Goal: Task Accomplishment & Management: Manage account settings

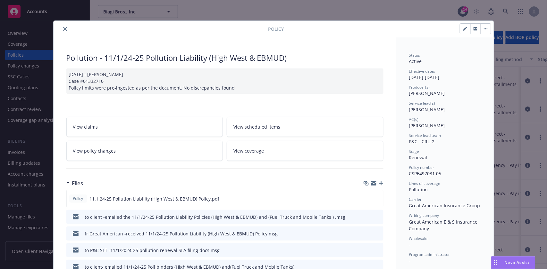
scroll to position [19, 0]
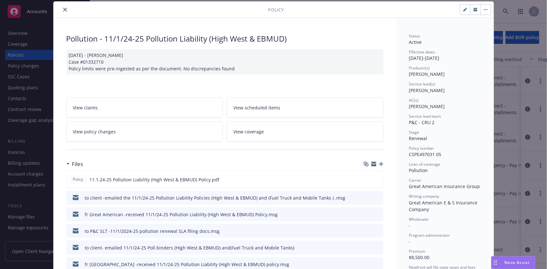
click at [64, 10] on button "close" at bounding box center [65, 10] width 8 height 8
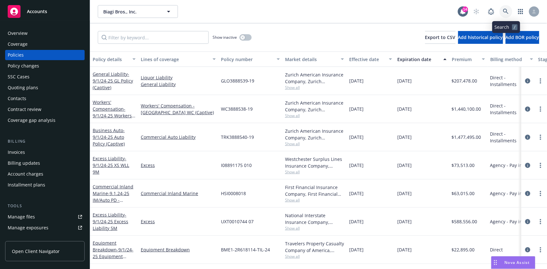
click at [507, 10] on icon at bounding box center [506, 12] width 6 height 6
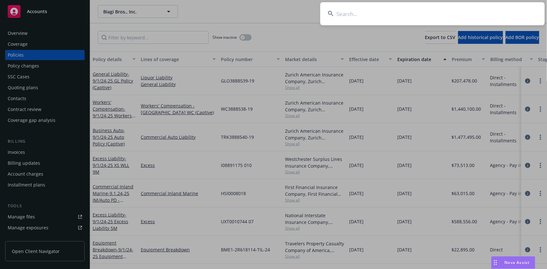
click at [371, 15] on input at bounding box center [432, 13] width 224 height 23
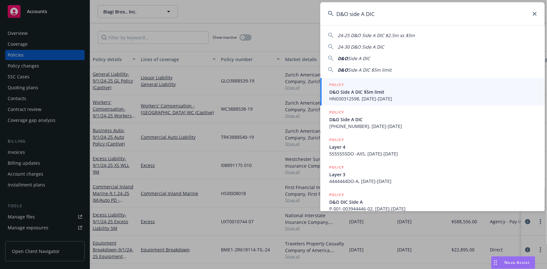
type input "D&O side A DIC"
click at [369, 93] on span "D&O Side A DIC $5m limit" at bounding box center [433, 92] width 208 height 7
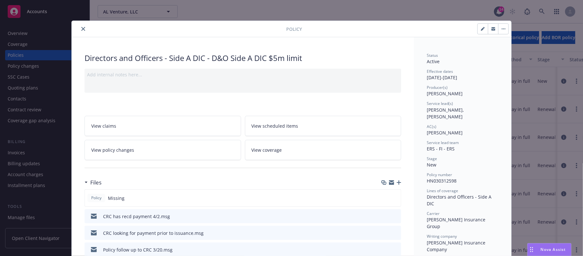
click at [544, 248] on span "Nova Assist" at bounding box center [553, 248] width 25 height 5
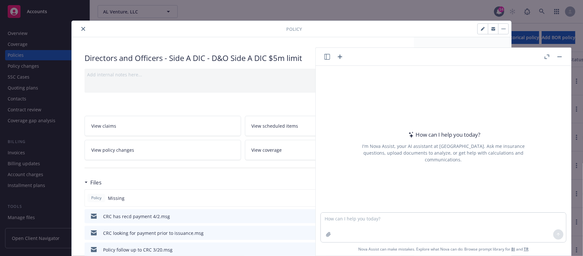
click at [546, 58] on icon "button" at bounding box center [547, 56] width 5 height 4
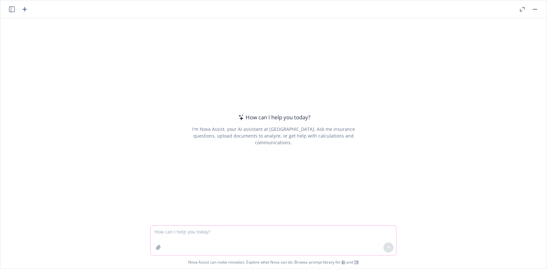
click at [173, 234] on textarea at bounding box center [273, 240] width 245 height 29
click at [240, 232] on textarea "In the context of D&O side A DIC, define" at bounding box center [273, 241] width 245 height 30
paste textarea "Aggregate Limit"
click at [386, 249] on icon at bounding box center [388, 248] width 4 height 4
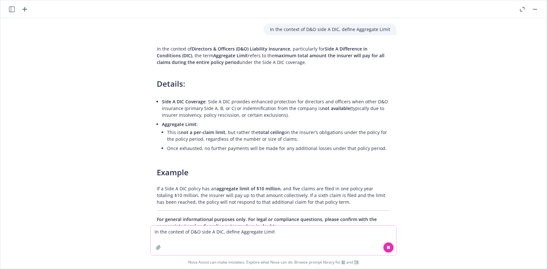
scroll to position [21, 0]
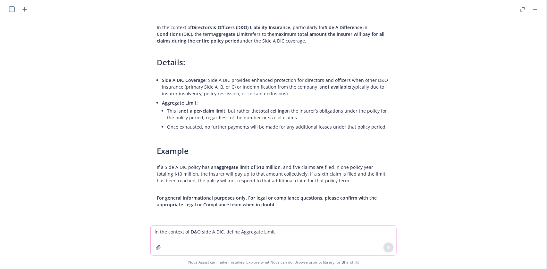
drag, startPoint x: 150, startPoint y: 25, endPoint x: 309, endPoint y: 46, distance: 160.6
click at [309, 46] on div "In the context of Directors & Officers (D&O) Liability Insurance , particularly…" at bounding box center [273, 115] width 246 height 189
copy p "In the context of Directors & Officers (D&O) Liability Insurance , particularly…"
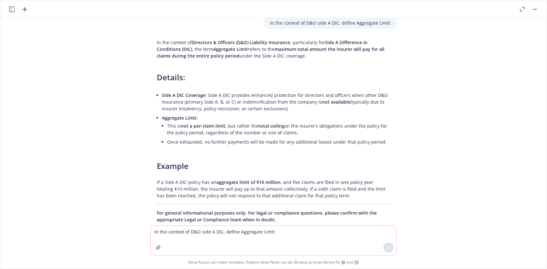
scroll to position [0, 0]
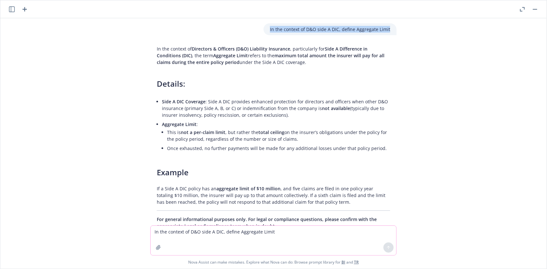
drag, startPoint x: 267, startPoint y: 28, endPoint x: 386, endPoint y: 30, distance: 119.2
click at [386, 30] on div "In the context of D&O side A DIC, define Aggregate Limit" at bounding box center [329, 29] width 133 height 12
copy p "In the context of D&O side A DIC, define Aggregate Limit"
click at [172, 228] on textarea "In the context of D&O side A DIC, define Aggregate Limit" at bounding box center [273, 240] width 245 height 29
paste textarea
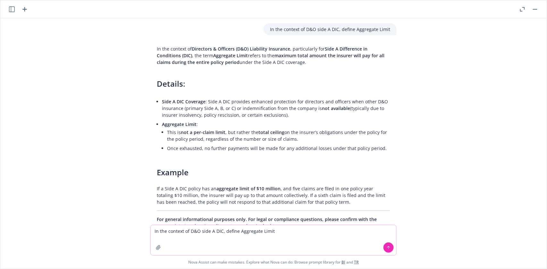
click at [271, 232] on textarea "In the context of D&O side A DIC, define Aggregate Limit" at bounding box center [273, 241] width 245 height 30
click at [238, 231] on textarea "In the context of D&O side A DIC, define" at bounding box center [273, 241] width 245 height 30
paste textarea "In the context of D&O side A DIC, define Aggregate Limit"
click at [245, 232] on textarea "In the context of D&O side A DIC, define" at bounding box center [273, 241] width 245 height 30
paste textarea "Each Claim"
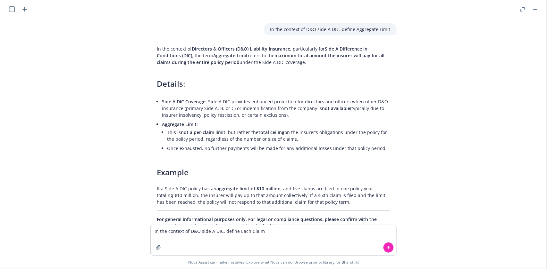
click at [386, 248] on icon at bounding box center [388, 248] width 4 height 4
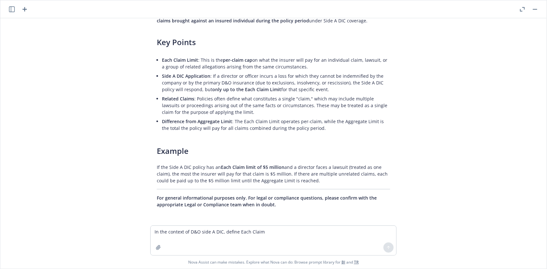
scroll to position [173, 0]
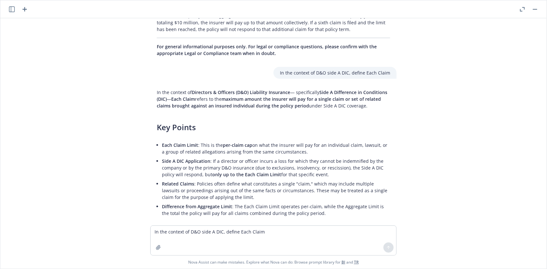
drag, startPoint x: 144, startPoint y: 83, endPoint x: 372, endPoint y: 104, distance: 229.1
click at [372, 104] on div "In the context of D&O side A DIC, define Aggregate Limit In the context of Dire…" at bounding box center [273, 122] width 546 height 208
copy p "In the context of Directors & Officers (D&O) Liability Insurance — specifically…"
drag, startPoint x: 271, startPoint y: 70, endPoint x: 359, endPoint y: 75, distance: 87.6
click at [359, 75] on div "In the context of D&O side A DIC, define Each Claim" at bounding box center [334, 73] width 123 height 12
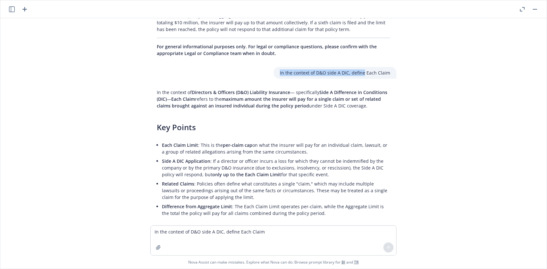
copy p "In the context of D&O side A DIC, define"
click at [169, 233] on textarea "In the context of D&O side A DIC, define Each Claim" at bounding box center [273, 240] width 245 height 29
paste textarea
click at [387, 248] on icon at bounding box center [388, 247] width 3 height 1
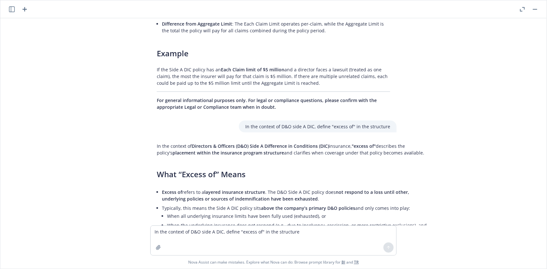
scroll to position [350, 0]
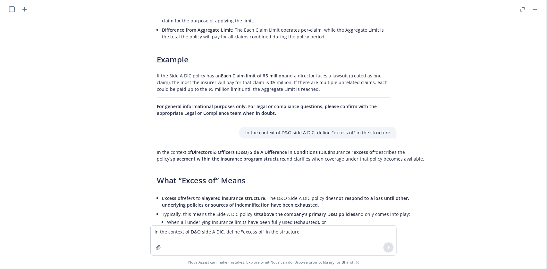
drag, startPoint x: 133, startPoint y: 146, endPoint x: 413, endPoint y: 163, distance: 280.6
click at [413, 163] on div "In the context of D&O side A DIC, define Aggregate Limit In the context of Dire…" at bounding box center [273, 122] width 546 height 208
copy p "In the context of Directors & Officers (D&O) Side A Difference in Conditions (D…"
drag, startPoint x: 243, startPoint y: 131, endPoint x: 328, endPoint y: 136, distance: 85.4
click at [328, 136] on div "In the context of D&O side A DIC, define "excess of" in the structure" at bounding box center [318, 133] width 158 height 12
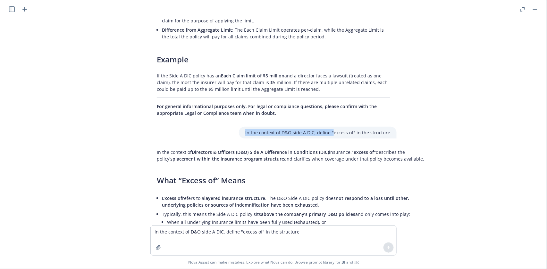
click at [328, 136] on p "In the context of D&O side A DIC, define "excess of" in the structure" at bounding box center [317, 132] width 145 height 7
drag, startPoint x: 326, startPoint y: 134, endPoint x: 245, endPoint y: 131, distance: 80.8
click at [245, 131] on p "In the context of D&O side A DIC, define "excess of" in the structure" at bounding box center [317, 132] width 145 height 7
drag, startPoint x: 243, startPoint y: 131, endPoint x: 224, endPoint y: 130, distance: 18.9
click at [224, 130] on div "In the context of D&O side A DIC, define "excess of" in the structure" at bounding box center [273, 133] width 256 height 12
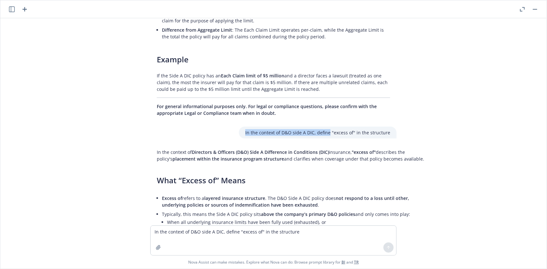
drag, startPoint x: 242, startPoint y: 130, endPoint x: 326, endPoint y: 135, distance: 83.8
click at [326, 135] on div "In the context of D&O side A DIC, define "excess of" in the structure" at bounding box center [318, 133] width 158 height 12
copy p "In the context of D&O side A DIC, define"
click at [183, 236] on textarea "In the context of D&O side A DIC, define "excess of" in the structure" at bounding box center [273, 240] width 245 height 29
paste textarea
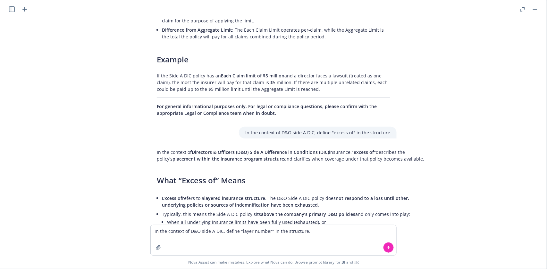
click at [386, 246] on icon at bounding box center [388, 248] width 4 height 4
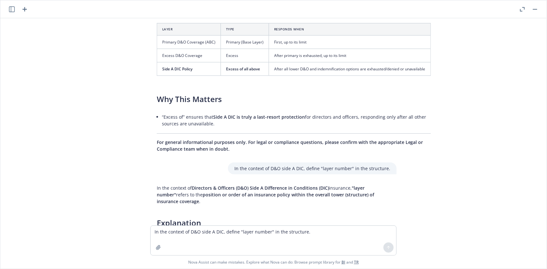
scroll to position [662, 0]
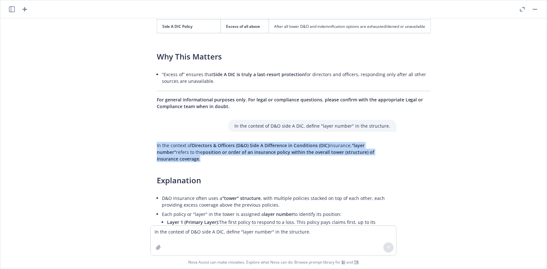
drag, startPoint x: 145, startPoint y: 135, endPoint x: 186, endPoint y: 159, distance: 46.8
click at [186, 159] on div "In the context of D&O side A DIC, define Aggregate Limit In the context of Dire…" at bounding box center [273, 122] width 546 height 208
copy p "In the context of Directors & Officers (D&O) Side A Difference in Conditions (D…"
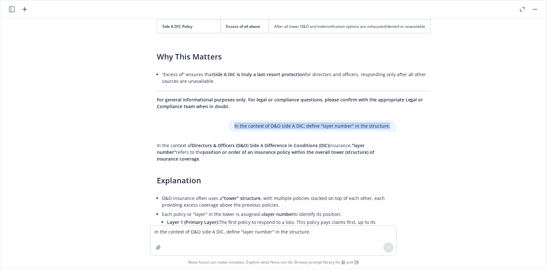
drag, startPoint x: 230, startPoint y: 124, endPoint x: 397, endPoint y: 131, distance: 167.1
click at [397, 131] on div "In the context of D&O side A DIC, define Aggregate Limit In the context of Dire…" at bounding box center [273, 122] width 546 height 208
copy p "In the context of D&O side A DIC, define "layer number" in the structure."
click at [161, 235] on textarea "In the context of D&O side A DIC, define "layer number" in the structure." at bounding box center [273, 240] width 245 height 29
paste textarea
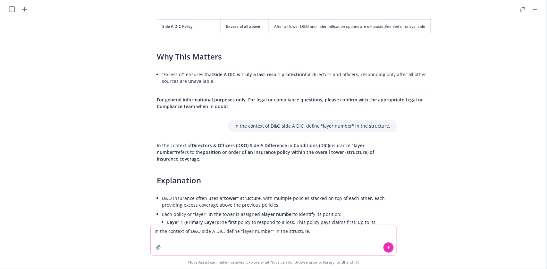
click at [267, 231] on textarea "In the context of D&O side A DIC, define "layer number" in the structure." at bounding box center [273, 241] width 245 height 30
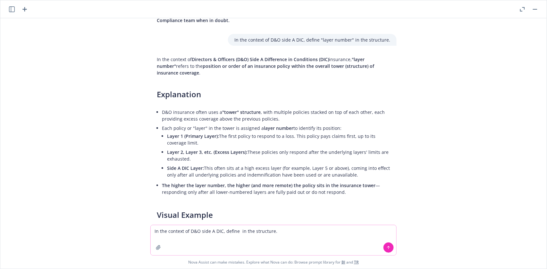
scroll to position [919, 0]
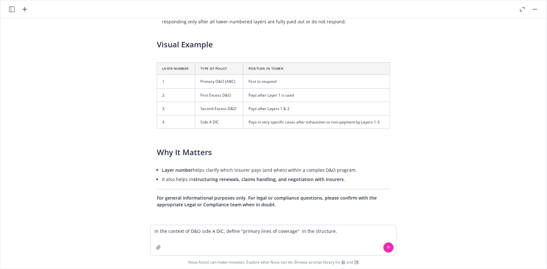
click at [386, 250] on icon at bounding box center [388, 248] width 4 height 4
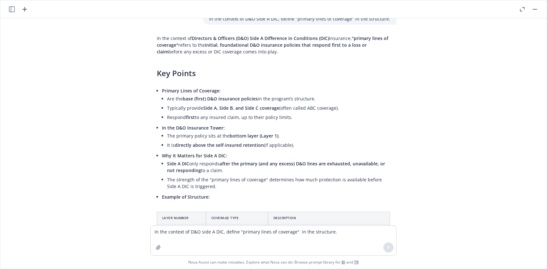
scroll to position [1082, 0]
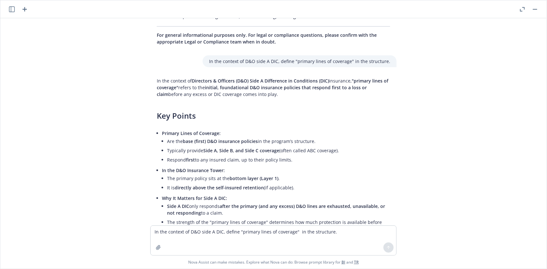
drag, startPoint x: 148, startPoint y: 78, endPoint x: 282, endPoint y: 96, distance: 134.8
click at [282, 96] on div "In the context of Directors & Officers (D&O) Side A Difference in Conditions (D…" at bounding box center [273, 207] width 246 height 265
copy p "In the context of Directors & Officers (D&O) Side A Difference in Conditions (D…"
drag, startPoint x: 214, startPoint y: 58, endPoint x: 290, endPoint y: 60, distance: 75.6
click at [290, 60] on div "In the context of D&O side A DIC, define "primary lines of coverage" in the str…" at bounding box center [299, 61] width 194 height 12
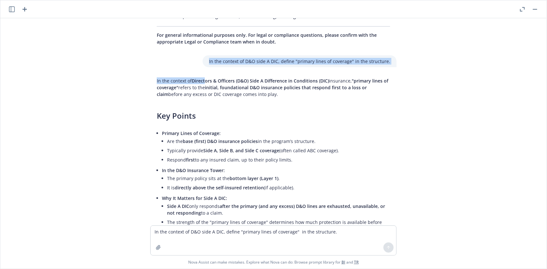
click at [199, 70] on div "In the context of D&O side A DIC, define Aggregate Limit In the context of Dire…" at bounding box center [273, 122] width 546 height 208
click at [216, 67] on div "In the context of D&O side A DIC, define Aggregate Limit In the context of Dire…" at bounding box center [273, 122] width 546 height 208
drag, startPoint x: 205, startPoint y: 59, endPoint x: 292, endPoint y: 61, distance: 86.2
click at [292, 61] on div "In the context of D&O side A DIC, define "primary lines of coverage" in the str…" at bounding box center [299, 61] width 194 height 12
copy p "In the context of D&O side A DIC, define"
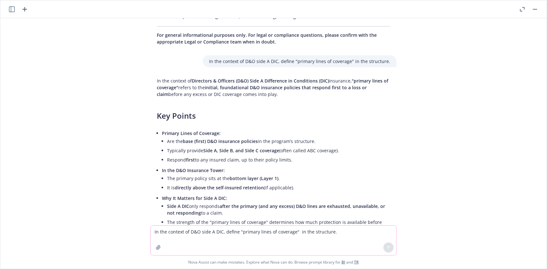
click at [167, 232] on textarea "In the context of D&O side A DIC, define "primary lines of coverage" in the str…" at bounding box center [273, 240] width 245 height 29
paste textarea
click at [242, 232] on textarea "In the context of D&O side A DIC, define" at bounding box center [273, 241] width 245 height 30
paste textarea "In the context of D&O side A DIC, define"
click at [251, 235] on textarea "In the context of D&O side A DIC, define" at bounding box center [273, 241] width 245 height 30
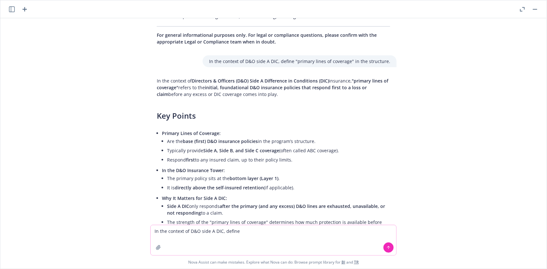
paste textarea "quota sharing fields..."
click at [388, 248] on button at bounding box center [388, 248] width 10 height 10
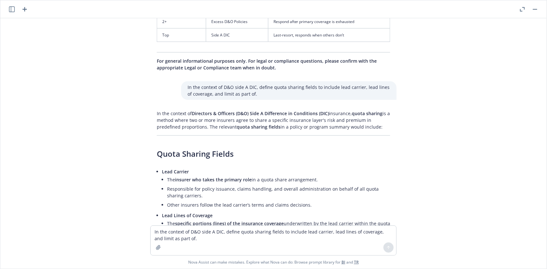
scroll to position [1306, 0]
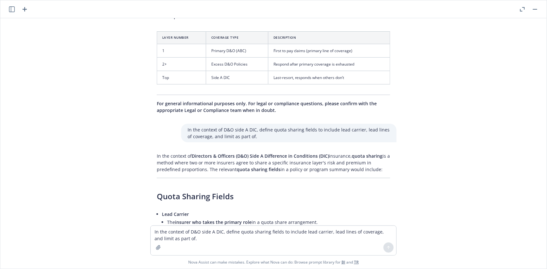
drag, startPoint x: 143, startPoint y: 151, endPoint x: 385, endPoint y: 168, distance: 243.1
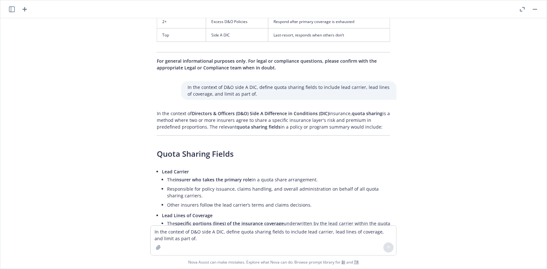
scroll to position [1391, 0]
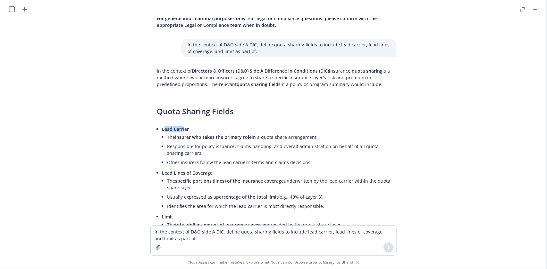
drag, startPoint x: 157, startPoint y: 126, endPoint x: 176, endPoint y: 126, distance: 18.9
click at [176, 126] on span "Lead Carrier" at bounding box center [175, 129] width 27 height 6
drag, startPoint x: 155, startPoint y: 126, endPoint x: 183, endPoint y: 126, distance: 28.2
click at [183, 126] on div "In the context of Directors & Officers (D&O) Side A Difference in Conditions (D…" at bounding box center [273, 224] width 246 height 318
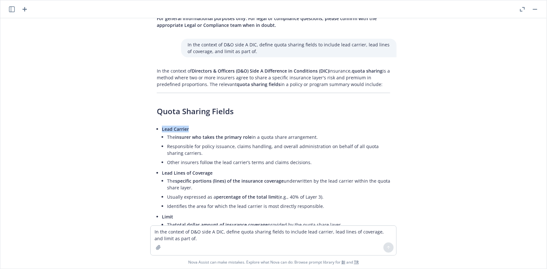
drag, startPoint x: 161, startPoint y: 136, endPoint x: 336, endPoint y: 140, distance: 174.3
click at [336, 140] on li "The insurer who takes the primary role in a quota share arrangement." at bounding box center [278, 137] width 223 height 9
drag, startPoint x: 155, startPoint y: 170, endPoint x: 211, endPoint y: 172, distance: 55.8
click at [211, 172] on p "Lead Lines of Coverage" at bounding box center [276, 173] width 228 height 7
drag, startPoint x: 161, startPoint y: 179, endPoint x: 204, endPoint y: 187, distance: 43.9
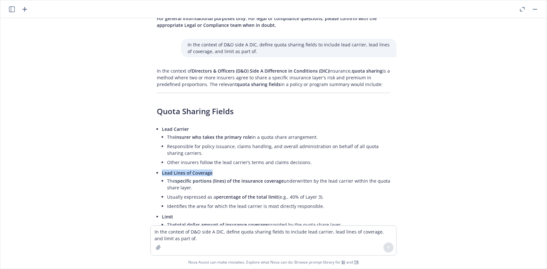
click at [204, 187] on li "The specific portions (lines) of the insurance coverage underwritten by the lea…" at bounding box center [278, 185] width 223 height 16
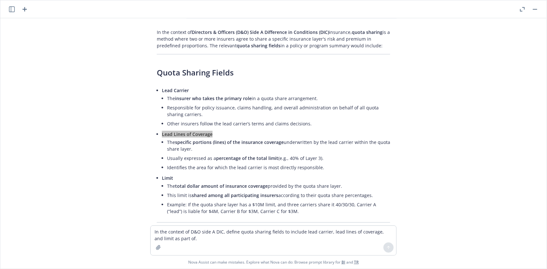
scroll to position [1434, 0]
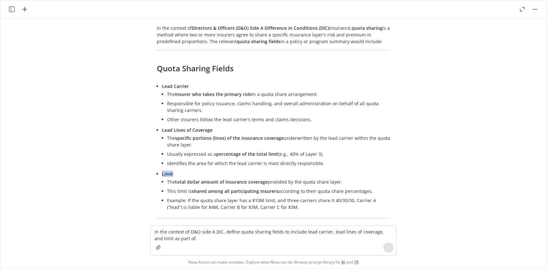
drag, startPoint x: 155, startPoint y: 172, endPoint x: 173, endPoint y: 173, distance: 18.3
click at [174, 173] on div "In the context of Directors & Officers (D&O) Side A Difference in Conditions (D…" at bounding box center [273, 181] width 246 height 318
drag, startPoint x: 161, startPoint y: 180, endPoint x: 350, endPoint y: 180, distance: 190.0
click at [350, 180] on li "The total dollar amount of insurance coverage provided by the quota share layer." at bounding box center [278, 181] width 223 height 9
drag, startPoint x: 165, startPoint y: 189, endPoint x: 372, endPoint y: 192, distance: 206.3
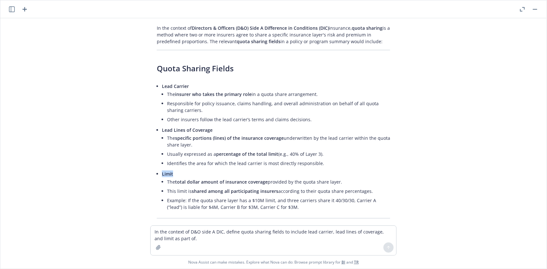
click at [372, 192] on li "This limit is shared among all participating insurers according to their quota …" at bounding box center [278, 191] width 223 height 9
drag, startPoint x: 183, startPoint y: 191, endPoint x: 133, endPoint y: 188, distance: 50.1
click at [183, 191] on li "This limit is shared among all participating insurers according to their quota …" at bounding box center [278, 191] width 223 height 9
click at [167, 188] on li "This limit is shared among all participating insurers according to their quota …" at bounding box center [278, 191] width 223 height 9
drag, startPoint x: 161, startPoint y: 189, endPoint x: 374, endPoint y: 190, distance: 213.1
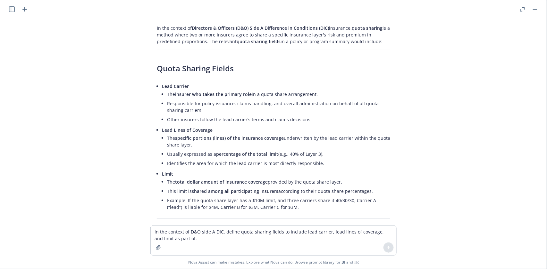
click at [374, 190] on li "This limit is shared among all participating insurers according to their quota …" at bounding box center [278, 191] width 223 height 9
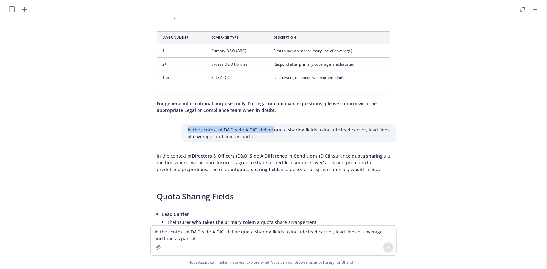
drag, startPoint x: 176, startPoint y: 127, endPoint x: 265, endPoint y: 131, distance: 89.5
click at [265, 131] on div "In the context of D&O side A DIC, define quota sharing fields to include lead c…" at bounding box center [288, 133] width 215 height 19
drag, startPoint x: 174, startPoint y: 228, endPoint x: 171, endPoint y: 229, distance: 3.3
click at [174, 229] on textarea "In the context of D&O side A DIC, define quota sharing fields to include lead c…" at bounding box center [273, 240] width 245 height 29
paste textarea
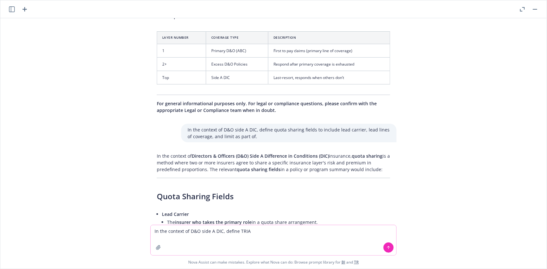
type textarea "In the context of D&O side A DIC, define TRIA"
click at [387, 247] on icon at bounding box center [388, 247] width 3 height 1
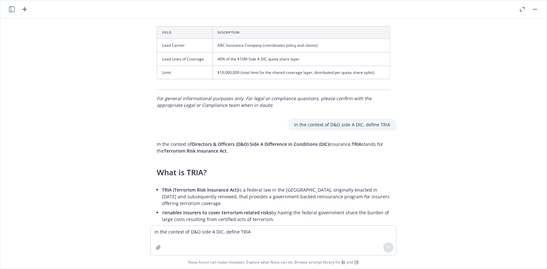
scroll to position [1637, 0]
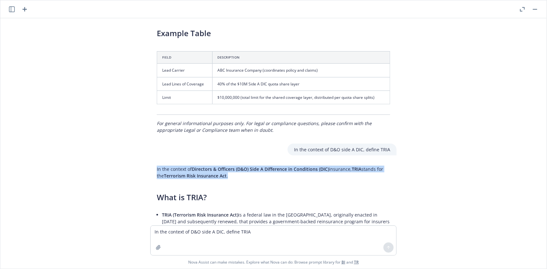
drag, startPoint x: 145, startPoint y: 165, endPoint x: 232, endPoint y: 182, distance: 88.1
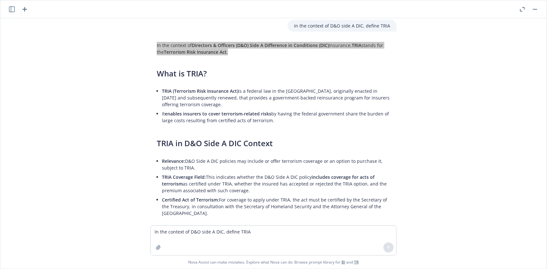
scroll to position [1766, 0]
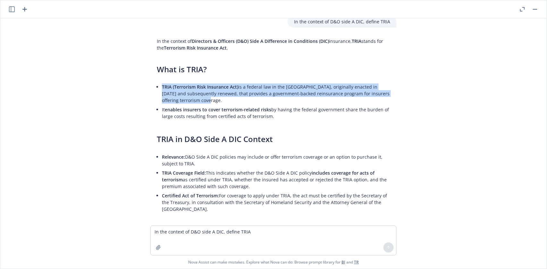
drag, startPoint x: 155, startPoint y: 84, endPoint x: 217, endPoint y: 97, distance: 62.8
click at [217, 97] on div "In the context of Directors & Officers (D&O) Side A Difference in Conditions (D…" at bounding box center [273, 166] width 246 height 262
drag, startPoint x: 181, startPoint y: 155, endPoint x: 199, endPoint y: 161, distance: 19.1
click at [199, 161] on li "Relevance: D&O Side A DIC policies may include or offer terrorism coverage or a…" at bounding box center [276, 161] width 228 height 16
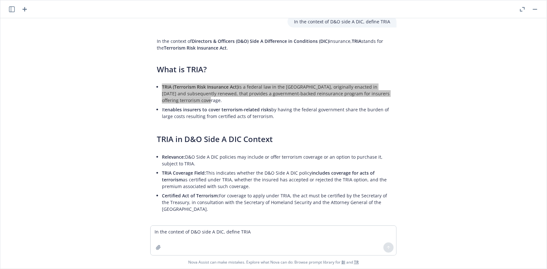
scroll to position [1851, 0]
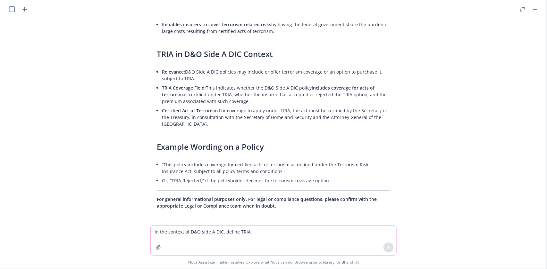
click at [194, 231] on textarea "In the context of D&O side A DIC, define TRIA" at bounding box center [273, 240] width 245 height 29
click at [386, 247] on icon at bounding box center [388, 248] width 4 height 4
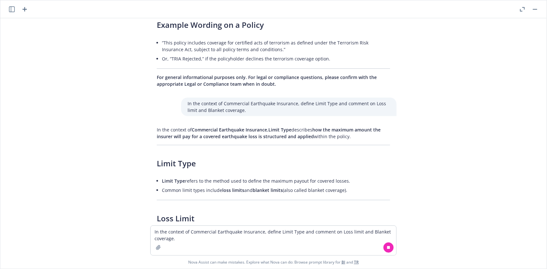
scroll to position [2016, 0]
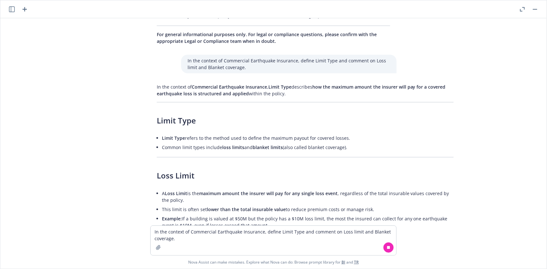
drag, startPoint x: 147, startPoint y: 83, endPoint x: 352, endPoint y: 95, distance: 206.0
click at [352, 95] on div "In the context of Commercial Earthquake Insurance , Limit Type describes how th…" at bounding box center [273, 267] width 256 height 372
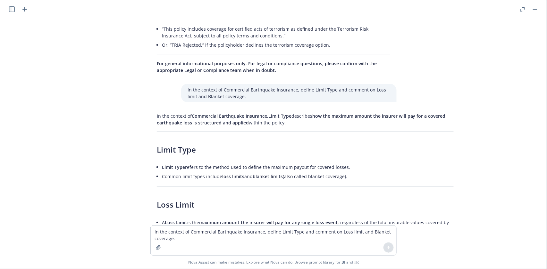
scroll to position [2029, 0]
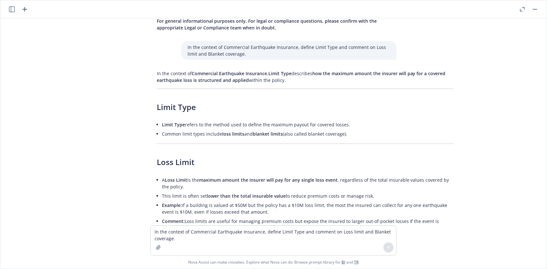
drag, startPoint x: 155, startPoint y: 132, endPoint x: 346, endPoint y: 136, distance: 191.3
click at [348, 136] on div "In the context of Commercial Earthquake Insurance , Limit Type describes how th…" at bounding box center [304, 254] width 309 height 372
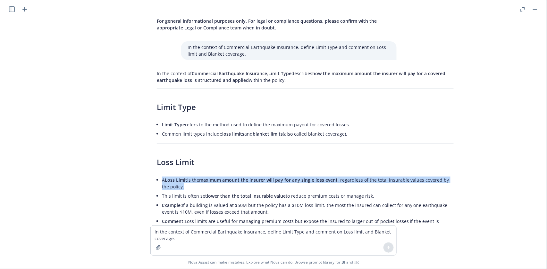
drag, startPoint x: 157, startPoint y: 178, endPoint x: 170, endPoint y: 183, distance: 14.5
click at [170, 183] on li "A Loss Limit is the maximum amount the insurer will pay for any single loss eve…" at bounding box center [308, 184] width 292 height 16
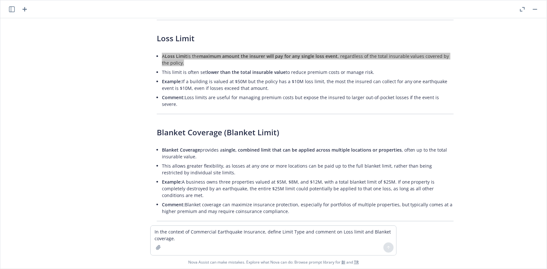
scroll to position [2157, 0]
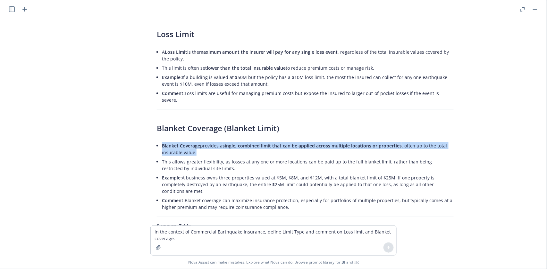
drag, startPoint x: 156, startPoint y: 138, endPoint x: 209, endPoint y: 143, distance: 53.1
click at [209, 143] on li "Blanket Coverage provides a single, combined limit that can be applied across m…" at bounding box center [308, 149] width 292 height 16
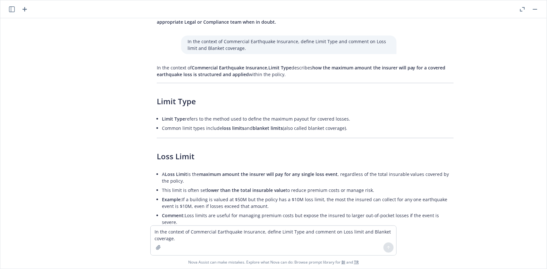
scroll to position [2029, 0]
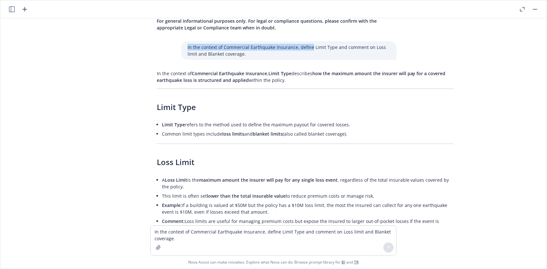
drag, startPoint x: 179, startPoint y: 41, endPoint x: 304, endPoint y: 44, distance: 124.3
click at [304, 44] on div "In the context of Commercial Earthquake Insurance, define Limit Type and commen…" at bounding box center [288, 50] width 215 height 19
click at [171, 231] on textarea "In the context of Commercial Earthquake Insurance, define Limit Type and commen…" at bounding box center [273, 240] width 245 height 29
paste textarea
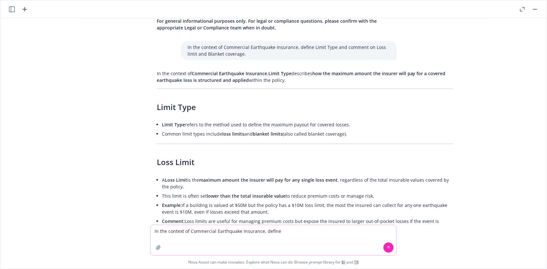
click at [285, 233] on textarea "In the context of Commercial Earthquake Insurance, define" at bounding box center [273, 241] width 245 height 30
paste textarea "Limit"
click at [387, 248] on icon at bounding box center [388, 247] width 3 height 1
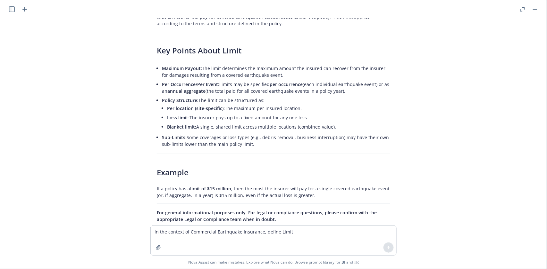
scroll to position [2406, 0]
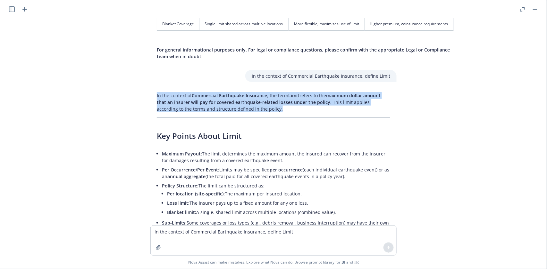
drag, startPoint x: 139, startPoint y: 75, endPoint x: 278, endPoint y: 93, distance: 139.9
click at [278, 93] on div "In the context of Commercial Earthquake Insurance , the term Limit refers to th…" at bounding box center [273, 200] width 256 height 221
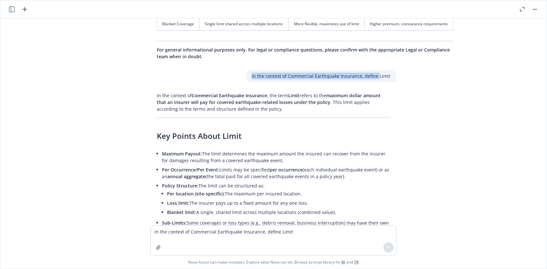
drag, startPoint x: 248, startPoint y: 59, endPoint x: 370, endPoint y: 65, distance: 122.5
click at [373, 70] on div "In the context of Commercial Earthquake Insurance, define Limit" at bounding box center [320, 76] width 151 height 12
click at [169, 231] on textarea "In the context of Commercial Earthquake Insurance, define Limit" at bounding box center [273, 240] width 245 height 29
paste textarea
click at [287, 234] on textarea "In the context of Commercial Earthquake Insurance, define" at bounding box center [273, 241] width 245 height 30
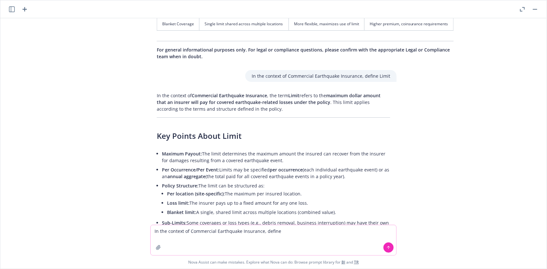
paste textarea "Building Limit of Liability"
click at [386, 249] on icon at bounding box center [388, 248] width 4 height 4
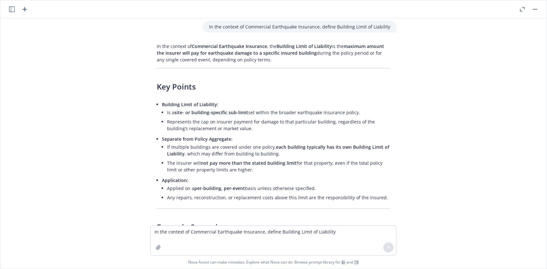
scroll to position [2680, 0]
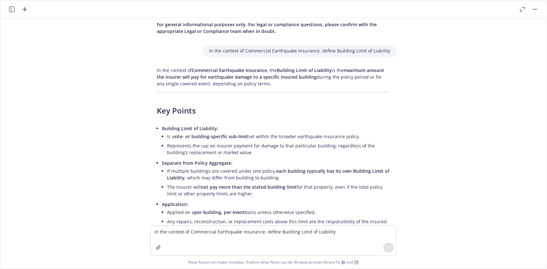
drag, startPoint x: 137, startPoint y: 52, endPoint x: 288, endPoint y: 64, distance: 151.1
click at [288, 65] on div "In the context of D&O side A DIC, define Aggregate Limit In the context of Dire…" at bounding box center [273, 122] width 546 height 208
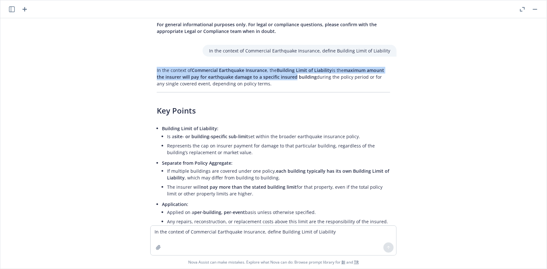
click at [276, 67] on span "Building Limit of Liability" at bounding box center [303, 70] width 55 height 6
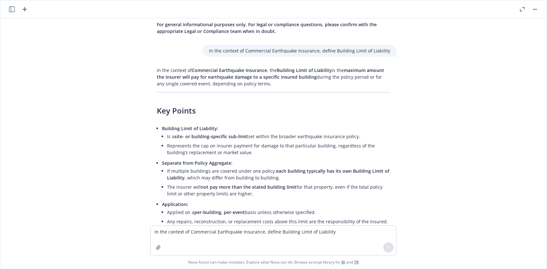
drag, startPoint x: 144, startPoint y: 49, endPoint x: 268, endPoint y: 70, distance: 125.8
click at [268, 70] on div "In the context of D&O side A DIC, define Aggregate Limit In the context of Dire…" at bounding box center [273, 122] width 546 height 208
click at [284, 105] on h3 "Key Points" at bounding box center [273, 110] width 233 height 11
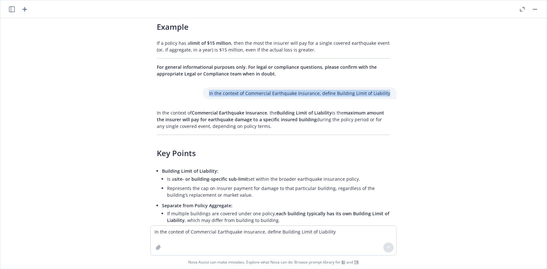
drag, startPoint x: 207, startPoint y: 75, endPoint x: 384, endPoint y: 77, distance: 177.2
click at [386, 87] on div "In the context of Commercial Earthquake Insurance, define Building Limit of Lia…" at bounding box center [299, 93] width 194 height 12
click at [171, 230] on textarea "In the context of Commercial Earthquake Insurance, define Building Limit of Lia…" at bounding box center [273, 240] width 245 height 29
paste textarea
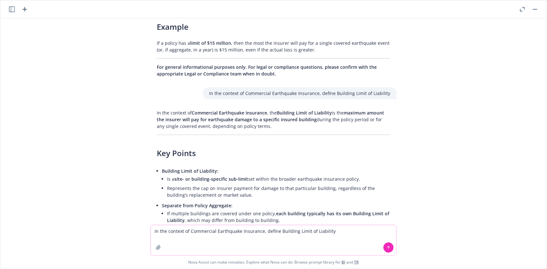
click at [274, 231] on textarea "In the context of Commercial Earthquake Insurance, define Building Limit of Lia…" at bounding box center [273, 241] width 245 height 30
click at [314, 232] on textarea "In the context of Commercial Earthquake Insurance, Building Limit of Liability" at bounding box center [273, 241] width 245 height 30
click at [345, 234] on textarea "In the context of Commercial Earthquake Insurance, Building Limit of Liability,…" at bounding box center [273, 241] width 245 height 30
paste textarea "Blanket Limit"
click at [386, 248] on icon at bounding box center [388, 248] width 4 height 4
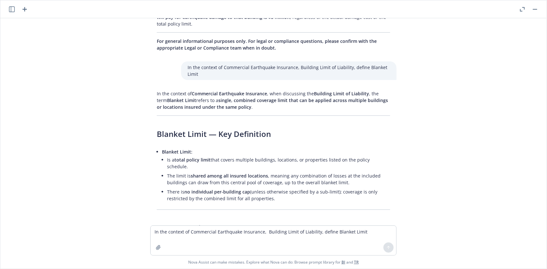
scroll to position [2931, 0]
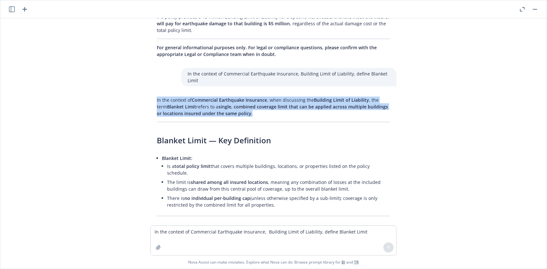
drag, startPoint x: 137, startPoint y: 76, endPoint x: 261, endPoint y: 96, distance: 125.4
click at [261, 96] on div "In the context of D&O side A DIC, define Aggregate Limit In the context of Dire…" at bounding box center [273, 122] width 546 height 208
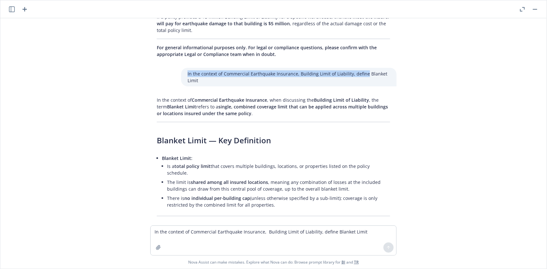
drag, startPoint x: 179, startPoint y: 57, endPoint x: 351, endPoint y: 58, distance: 172.4
click at [358, 68] on div "In the context of Commercial Earthquake Insurance, Building Limit of Liability,…" at bounding box center [288, 77] width 215 height 19
click at [163, 232] on textarea "In the context of Commercial Earthquake Insurance, Building Limit of Liability,…" at bounding box center [273, 240] width 245 height 29
paste textarea "Building Limit of Liability, define"
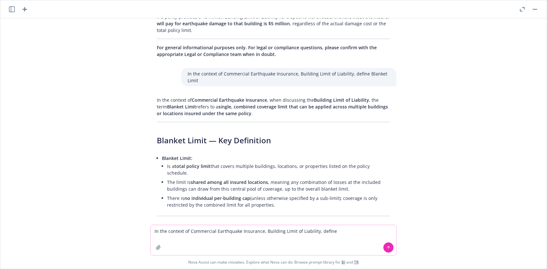
click at [342, 226] on textarea "In the context of Commercial Earthquake Insurance, Building Limit of Liability,…" at bounding box center [273, 241] width 245 height 30
paste textarea "Coinsurance"
click at [386, 248] on icon at bounding box center [388, 248] width 4 height 4
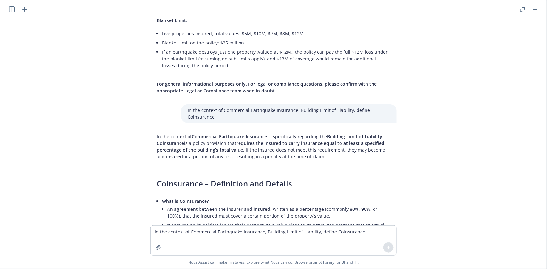
scroll to position [3280, 0]
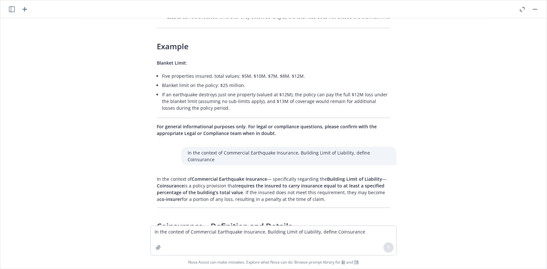
drag, startPoint x: 147, startPoint y: 153, endPoint x: 341, endPoint y: 171, distance: 194.9
drag, startPoint x: 181, startPoint y: 130, endPoint x: 341, endPoint y: 130, distance: 160.5
click at [341, 147] on div "In the context of Commercial Earthquake Insurance, Building Limit of Liability,…" at bounding box center [288, 156] width 215 height 19
click at [185, 230] on textarea "In the context of Commercial Earthquake Insurance, Building Limit of Liability,…" at bounding box center [273, 240] width 245 height 29
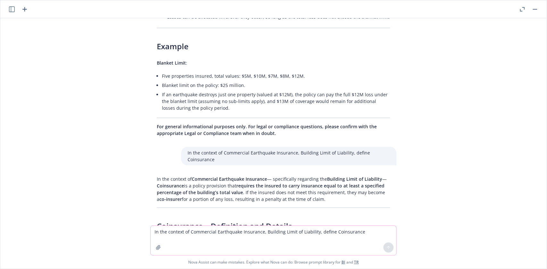
paste textarea
click at [337, 233] on textarea "In the context of Commercial Earthquake Insurance, Building Limit of Liability,…" at bounding box center [273, 241] width 245 height 30
paste textarea "Deductible"
click at [386, 249] on icon at bounding box center [388, 248] width 4 height 4
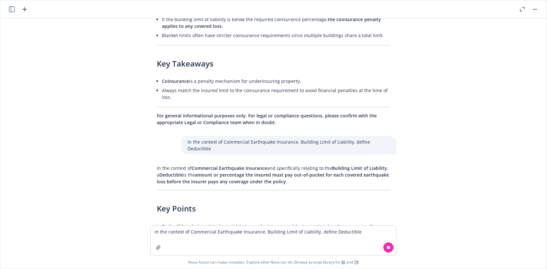
scroll to position [3737, 0]
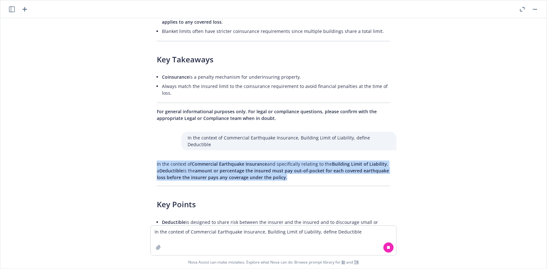
drag, startPoint x: 146, startPoint y: 124, endPoint x: 289, endPoint y: 145, distance: 145.0
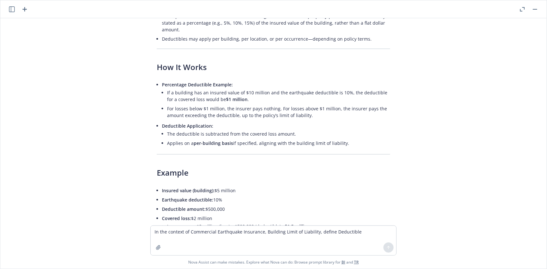
scroll to position [3972, 0]
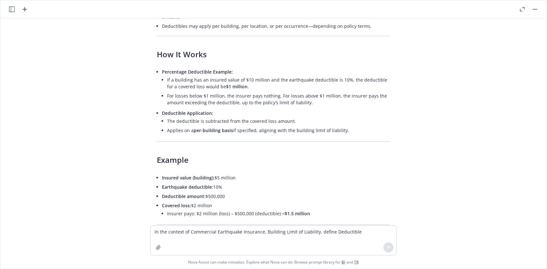
drag, startPoint x: 232, startPoint y: 135, endPoint x: 455, endPoint y: 123, distance: 223.6
click at [455, 123] on div "In the context of D&O side A DIC, define Aggregate Limit In the context of Dire…" at bounding box center [273, 122] width 546 height 208
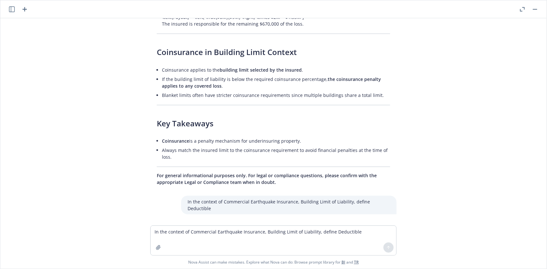
scroll to position [3716, 0]
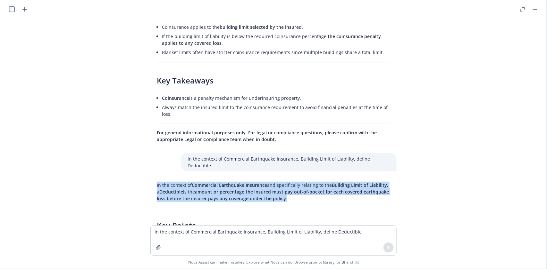
drag, startPoint x: 148, startPoint y: 143, endPoint x: 299, endPoint y: 169, distance: 152.8
click at [299, 169] on div "In the context of D&O side A DIC, define Aggregate Limit In the context of Dire…" at bounding box center [273, 122] width 546 height 208
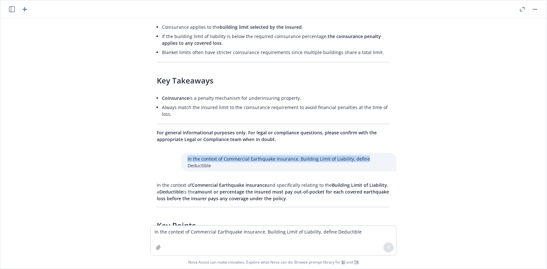
drag, startPoint x: 179, startPoint y: 123, endPoint x: 358, endPoint y: 131, distance: 179.0
click at [360, 132] on div "In the context of D&O side A DIC, define Aggregate Limit In the context of Dire…" at bounding box center [273, 122] width 546 height 208
click at [161, 233] on textarea "In the context of Commercial Earthquake Insurance, Building Limit of Liability,…" at bounding box center [273, 240] width 245 height 29
paste textarea
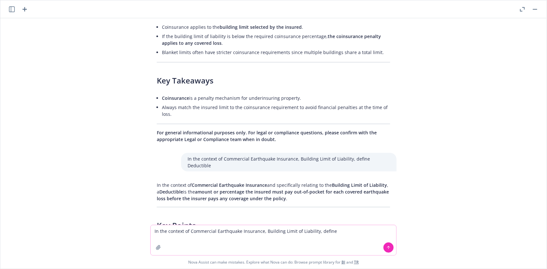
click at [335, 232] on textarea "In the context of Commercial Earthquake Insurance, Building Limit of Liability,…" at bounding box center [273, 241] width 245 height 30
paste textarea "Waiting Period"
click at [386, 249] on icon at bounding box center [388, 248] width 4 height 4
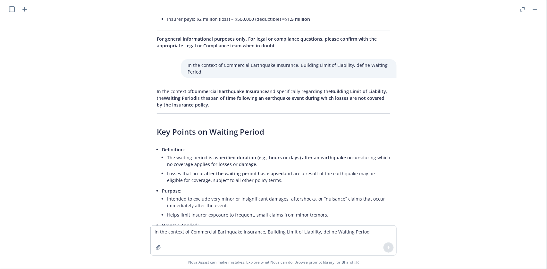
scroll to position [4124, 0]
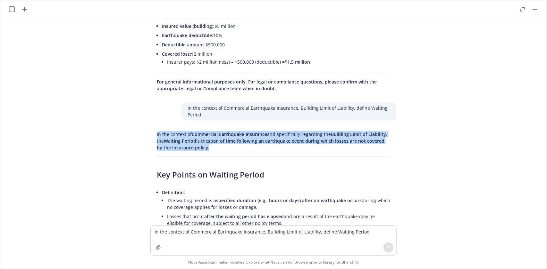
drag, startPoint x: 142, startPoint y: 93, endPoint x: 221, endPoint y: 111, distance: 81.6
click at [221, 128] on div "In the context of Commercial Earthquake Insurance and specifically regarding th…" at bounding box center [273, 272] width 256 height 289
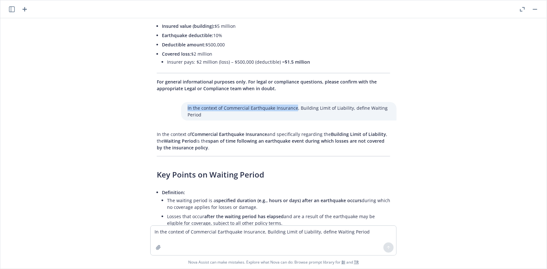
drag, startPoint x: 181, startPoint y: 70, endPoint x: 288, endPoint y: 73, distance: 107.4
click at [288, 102] on div "In the context of Commercial Earthquake Insurance, Building Limit of Liability,…" at bounding box center [288, 111] width 215 height 19
click at [169, 229] on textarea "In the context of Commercial Earthquake Insurance, Building Limit of Liability,…" at bounding box center [273, 240] width 245 height 29
paste textarea
click at [287, 232] on textarea "In the context of Commercial Earthquake Insurance, define" at bounding box center [273, 241] width 245 height 30
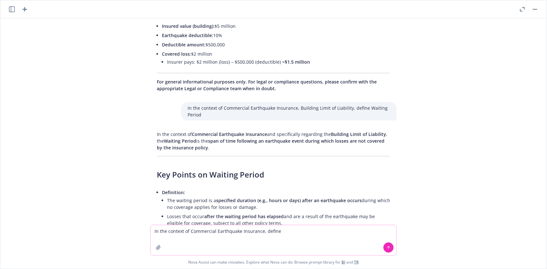
paste textarea "Contents Limit"
click at [386, 248] on icon at bounding box center [388, 248] width 4 height 4
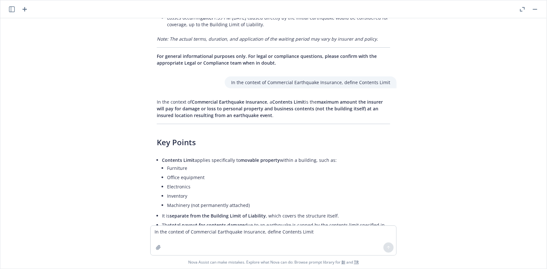
scroll to position [4387, 0]
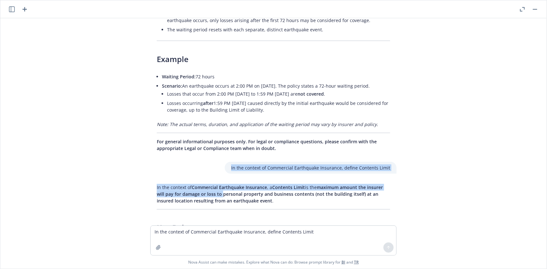
drag, startPoint x: 132, startPoint y: 138, endPoint x: 217, endPoint y: 159, distance: 87.7
click at [216, 159] on div "In the context of D&O side A DIC, define Aggregate Limit In the context of Dire…" at bounding box center [273, 122] width 546 height 208
click at [217, 185] on span "maximum amount the insurer will pay for damage or loss to personal property and…" at bounding box center [270, 195] width 226 height 20
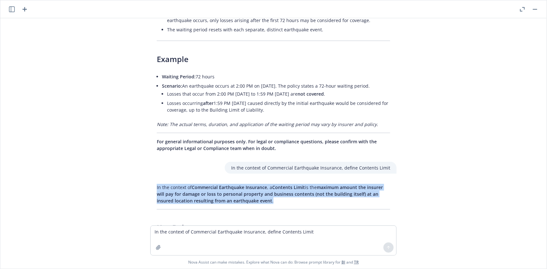
drag, startPoint x: 147, startPoint y: 150, endPoint x: 268, endPoint y: 164, distance: 121.9
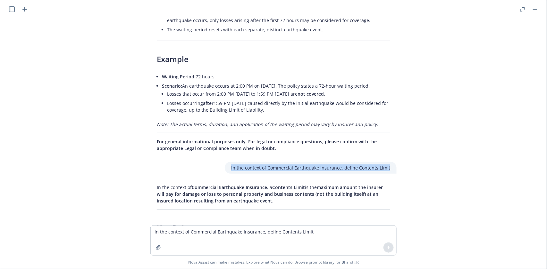
drag, startPoint x: 225, startPoint y: 129, endPoint x: 388, endPoint y: 134, distance: 162.5
click at [388, 162] on div "In the context of Commercial Earthquake Insurance, define Contents Limit" at bounding box center [311, 168] width 172 height 12
click at [173, 234] on textarea "In the context of Commercial Earthquake Insurance, define Contents Limit" at bounding box center [273, 240] width 245 height 29
click at [273, 231] on textarea "In the context of Commercial Earthquake Insurance, define Contents Limit" at bounding box center [273, 241] width 245 height 30
click at [293, 231] on textarea "In the context of Commercial Earthquake Insurance, Contents Limit" at bounding box center [273, 241] width 245 height 30
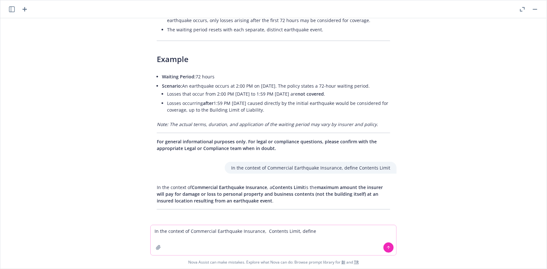
click at [312, 234] on textarea "In the context of Commercial Earthquake Insurance, Contents Limit, define" at bounding box center [273, 241] width 245 height 30
paste textarea "Blanket Limit"
click at [386, 248] on icon at bounding box center [388, 248] width 4 height 4
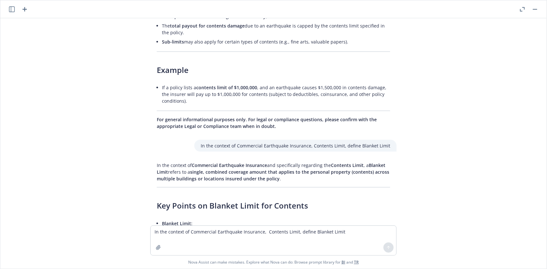
scroll to position [4671, 0]
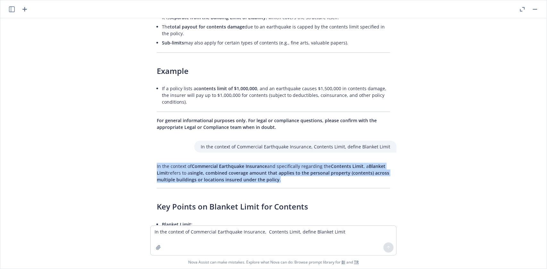
drag, startPoint x: 144, startPoint y: 121, endPoint x: 281, endPoint y: 149, distance: 140.6
click at [281, 149] on div "In the context of D&O side A DIC, define Aggregate Limit In the context of Dire…" at bounding box center [273, 122] width 546 height 208
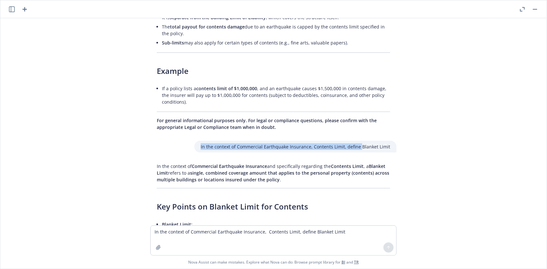
drag, startPoint x: 199, startPoint y: 108, endPoint x: 356, endPoint y: 115, distance: 157.8
click at [356, 141] on div "In the context of Commercial Earthquake Insurance, Contents Limit, define Blank…" at bounding box center [295, 147] width 202 height 12
click at [163, 229] on textarea "In the context of Commercial Earthquake Insurance, Contents Limit, define Blank…" at bounding box center [273, 240] width 245 height 29
paste textarea "Contents Limit, define"
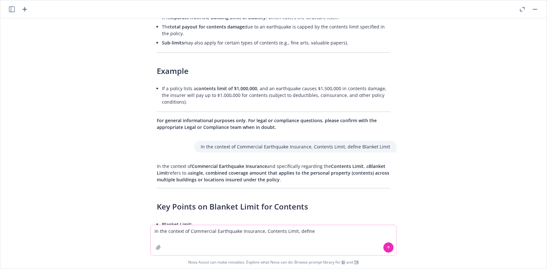
click at [314, 234] on textarea "In the context of Commercial Earthquake Insurance, Contents Limit, define" at bounding box center [273, 241] width 245 height 30
paste textarea "Coinsurance"
click at [388, 247] on button at bounding box center [388, 248] width 10 height 10
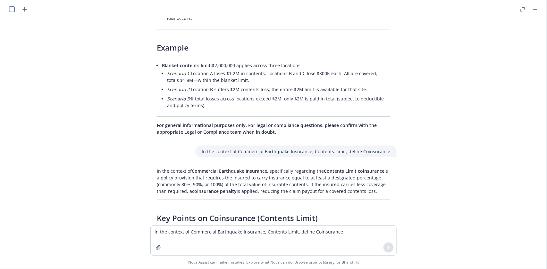
scroll to position [5044, 0]
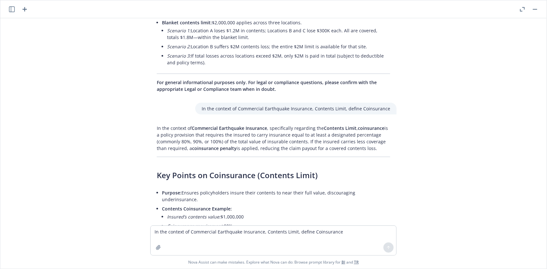
drag, startPoint x: 147, startPoint y: 82, endPoint x: 397, endPoint y: 103, distance: 250.8
click at [397, 103] on div "In the context of D&O side A DIC, define Aggregate Limit In the context of Dire…" at bounding box center [273, 122] width 546 height 208
drag, startPoint x: 200, startPoint y: 62, endPoint x: 356, endPoint y: 69, distance: 156.2
click at [356, 103] on div "In the context of Commercial Earthquake Insurance, Contents Limit, define Coins…" at bounding box center [295, 109] width 201 height 12
click at [173, 232] on textarea "In the context of Commercial Earthquake Insurance, Contents Limit, define Coins…" at bounding box center [273, 240] width 245 height 29
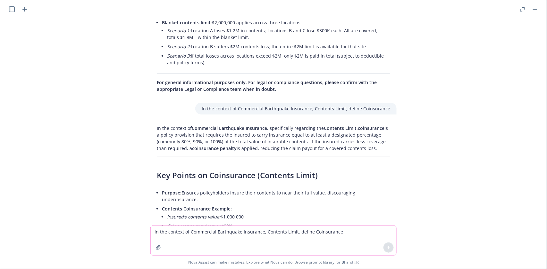
paste textarea
click at [327, 230] on textarea "In the context of Commercial Earthquake Insurance, Contents Limit, define" at bounding box center [273, 241] width 245 height 30
paste textarea "Deductible"
click at [387, 248] on icon at bounding box center [388, 247] width 3 height 1
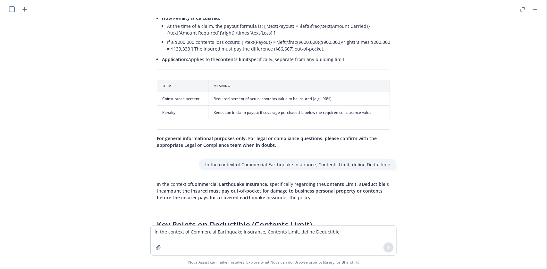
scroll to position [5285, 0]
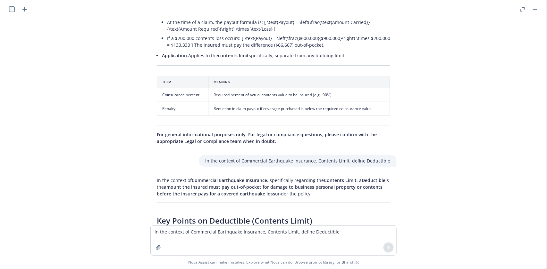
drag, startPoint x: 145, startPoint y: 121, endPoint x: 309, endPoint y: 146, distance: 166.0
click at [309, 146] on div "In the context of D&O side A DIC, define Aggregate Limit In the context of Dire…" at bounding box center [273, 122] width 546 height 208
drag, startPoint x: 199, startPoint y: 108, endPoint x: 359, endPoint y: 113, distance: 160.3
click at [359, 155] on div "In the context of Commercial Earthquake Insurance, Contents Limit, define Deduc…" at bounding box center [298, 161] width 198 height 12
click at [170, 234] on textarea "In the context of Commercial Earthquake Insurance, Contents Limit, define Deduc…" at bounding box center [273, 240] width 245 height 29
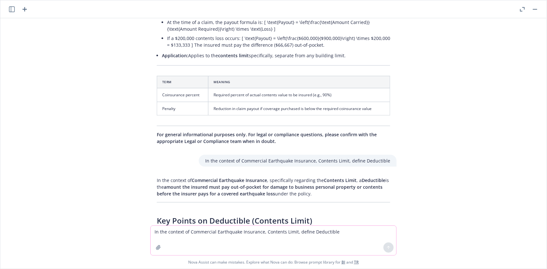
paste textarea
click at [316, 231] on textarea "In the context of Commercial Earthquake Insurance, Contents Limit, define" at bounding box center [273, 241] width 245 height 30
paste textarea "Waiting Period"
click at [387, 247] on icon at bounding box center [388, 247] width 3 height 1
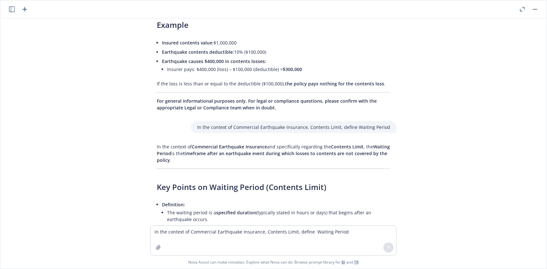
scroll to position [5599, 0]
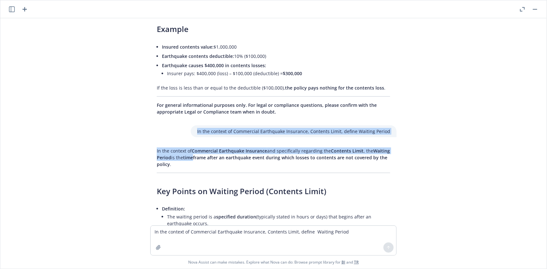
drag, startPoint x: 141, startPoint y: 87, endPoint x: 189, endPoint y: 108, distance: 52.1
click at [189, 109] on div "In the context of D&O side A DIC, define Aggregate Limit In the context of Dire…" at bounding box center [273, 122] width 546 height 208
click at [189, 155] on span "timeframe after an earthquake event during which losses to contents are not cov…" at bounding box center [272, 161] width 230 height 13
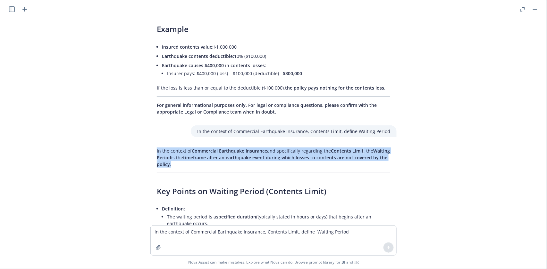
drag, startPoint x: 147, startPoint y: 95, endPoint x: 173, endPoint y: 116, distance: 33.5
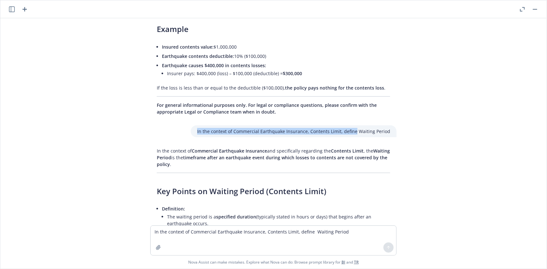
drag, startPoint x: 194, startPoint y: 78, endPoint x: 334, endPoint y: 83, distance: 140.4
click at [343, 126] on div "In the context of Commercial Earthquake Insurance, Contents Limit, define Waiti…" at bounding box center [294, 132] width 206 height 12
click at [334, 128] on p "In the context of Commercial Earthquake Insurance, Contents Limit, define Waiti…" at bounding box center [293, 131] width 193 height 7
drag, startPoint x: 192, startPoint y: 79, endPoint x: 350, endPoint y: 81, distance: 157.3
click at [350, 126] on div "In the context of Commercial Earthquake Insurance, Contents Limit, define Waiti…" at bounding box center [294, 132] width 206 height 12
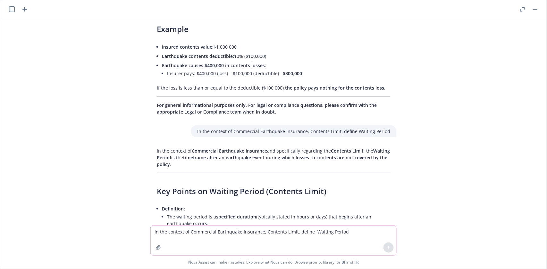
click at [153, 234] on textarea "In the context of Commercial Earthquake Insurance, Contents Limit, define Waiti…" at bounding box center [273, 240] width 245 height 29
paste textarea
click at [292, 230] on textarea "In the context of Commercial Earthquake Insurance, Contents Limit, defin" at bounding box center [273, 241] width 245 height 30
click at [282, 229] on textarea "In the context of Commercial Earthquake Insurance, defin" at bounding box center [273, 241] width 245 height 30
click at [295, 230] on textarea "In the context of Commercial Earthquake Insurance, define" at bounding box center [273, 241] width 245 height 30
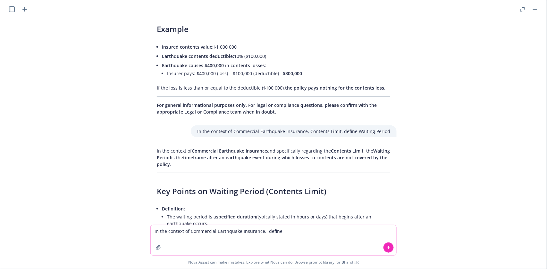
paste textarea "Business Interruption"
click at [386, 247] on icon at bounding box center [388, 248] width 4 height 4
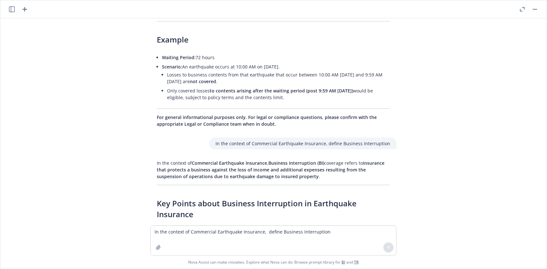
scroll to position [5888, 0]
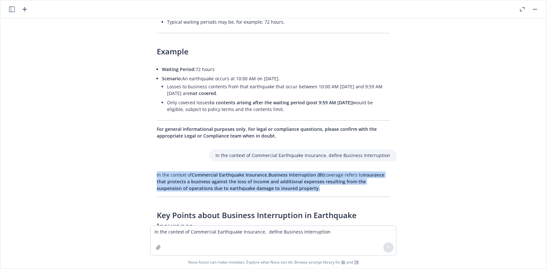
drag, startPoint x: 143, startPoint y: 119, endPoint x: 298, endPoint y: 145, distance: 157.5
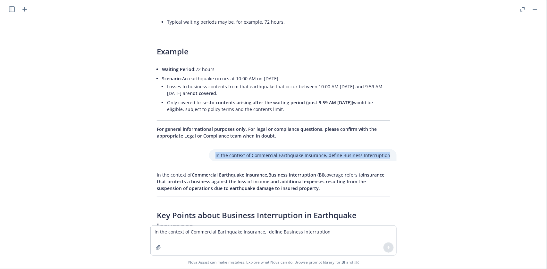
drag, startPoint x: 212, startPoint y: 103, endPoint x: 386, endPoint y: 106, distance: 173.7
click at [386, 150] on div "In the context of Commercial Earthquake Insurance, define Business Interruption" at bounding box center [302, 156] width 187 height 12
click at [160, 233] on textarea "In the context of Commercial Earthquake Insurance, define Business Interruption" at bounding box center [273, 240] width 245 height 29
paste textarea
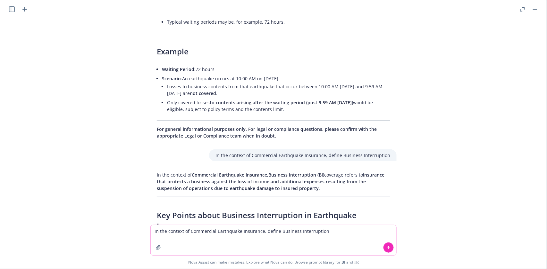
click at [274, 230] on textarea "In the context of Commercial Earthquake Insurance, define Business Interruption" at bounding box center [273, 241] width 245 height 30
click at [310, 231] on textarea "In the context of Commercial Earthquake Insurance, Business Interruption" at bounding box center [273, 241] width 245 height 30
click at [332, 232] on textarea "In the context of Commercial Earthquake Insurance, Business Interruption, define" at bounding box center [273, 241] width 245 height 30
paste textarea "In the context of Commercial Earthquake Insurance, define Business Interruption"
click at [343, 230] on textarea "In the context of Commercial Earthquake Insurance, Business Interruption, define" at bounding box center [273, 241] width 245 height 30
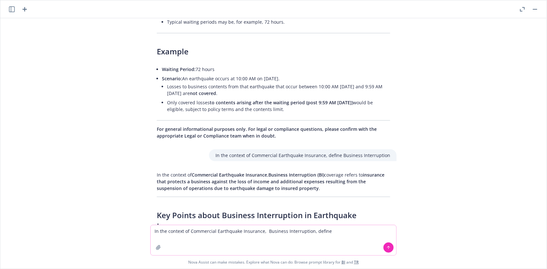
paste textarea "Blanket Limit"
click at [386, 247] on icon at bounding box center [388, 248] width 4 height 4
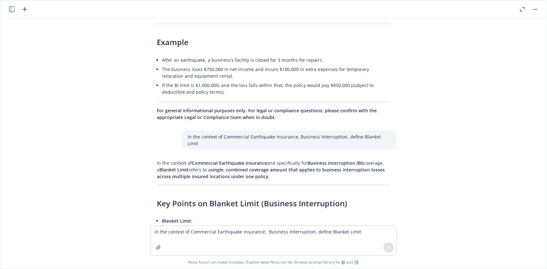
scroll to position [6285, 0]
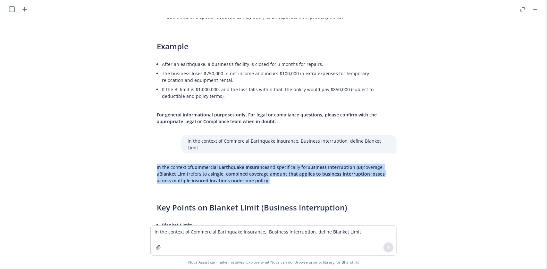
drag, startPoint x: 148, startPoint y: 101, endPoint x: 297, endPoint y: 120, distance: 149.5
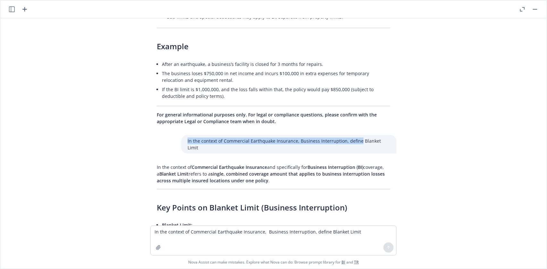
drag, startPoint x: 184, startPoint y: 82, endPoint x: 351, endPoint y: 86, distance: 167.6
click at [354, 135] on div "In the context of Commercial Earthquake Insurance, Business Interruption, defin…" at bounding box center [288, 144] width 215 height 19
click at [351, 138] on p "In the context of Commercial Earthquake Insurance, Business Interruption, defin…" at bounding box center [288, 144] width 202 height 13
drag, startPoint x: 182, startPoint y: 79, endPoint x: 355, endPoint y: 88, distance: 172.9
click at [355, 135] on div "In the context of Commercial Earthquake Insurance, Business Interruption, defin…" at bounding box center [288, 144] width 215 height 19
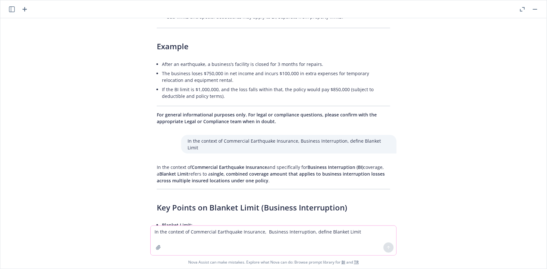
click at [167, 232] on textarea "In the context of Commercial Earthquake Insurance, Business Interruption, defin…" at bounding box center [273, 240] width 245 height 29
paste textarea "Business Interruption, define"
click at [327, 231] on textarea "In the context of Commercial Earthquake Insurance, Business Interruption, define" at bounding box center [273, 241] width 245 height 30
paste textarea "Coinsurance"
type textarea "In the context of Commercial Earthquake Insurance, Business Interruption, defin…"
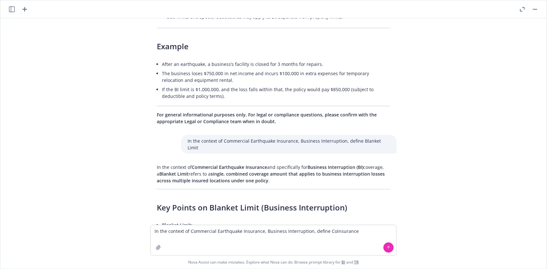
click at [386, 248] on icon at bounding box center [388, 248] width 4 height 4
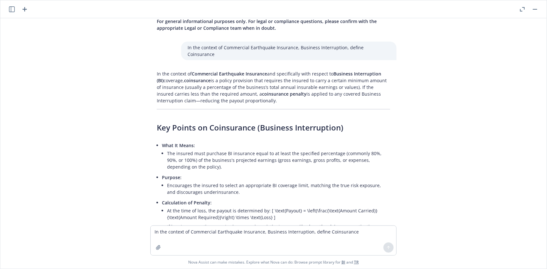
scroll to position [6568, 0]
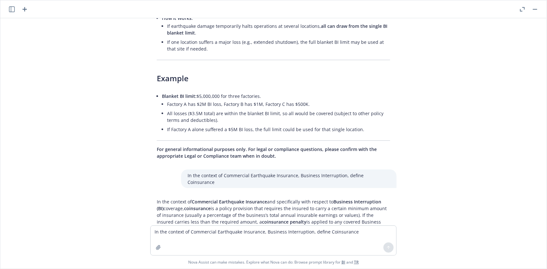
drag, startPoint x: 145, startPoint y: 125, endPoint x: 252, endPoint y: 155, distance: 110.7
click at [255, 157] on div "In the context of D&O side A DIC, define Aggregate Limit In the context of Dire…" at bounding box center [273, 122] width 546 height 208
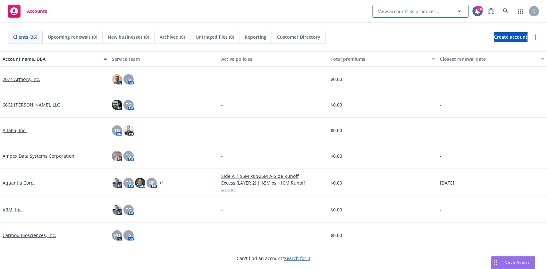
click at [403, 11] on span "View accounts as producer..." at bounding box center [409, 11] width 62 height 7
click at [392, 8] on button "View accounts as producer..." at bounding box center [420, 11] width 96 height 13
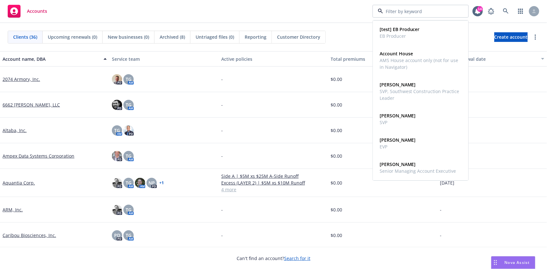
drag, startPoint x: 392, startPoint y: 8, endPoint x: 294, endPoint y: 10, distance: 97.1
click at [294, 10] on div "Accounts [test] EB Producer EB Producer Account House AMS House account only (n…" at bounding box center [273, 11] width 547 height 23
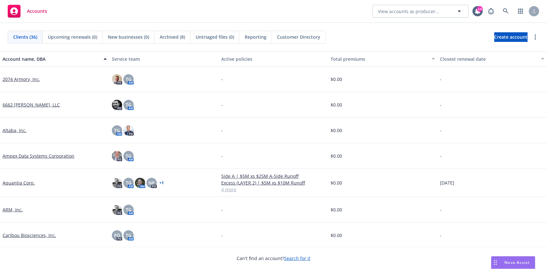
drag, startPoint x: 392, startPoint y: 11, endPoint x: 301, endPoint y: 14, distance: 91.0
click at [301, 14] on div "Accounts View accounts as producer... 14" at bounding box center [273, 11] width 547 height 23
click at [505, 8] on link at bounding box center [505, 11] width 13 height 13
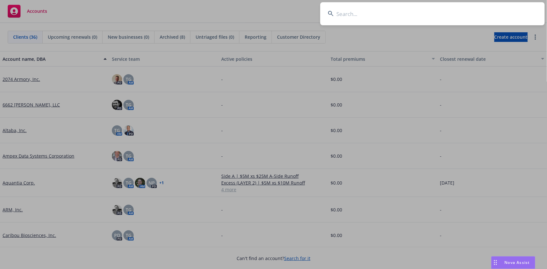
click at [381, 16] on input at bounding box center [432, 13] width 224 height 23
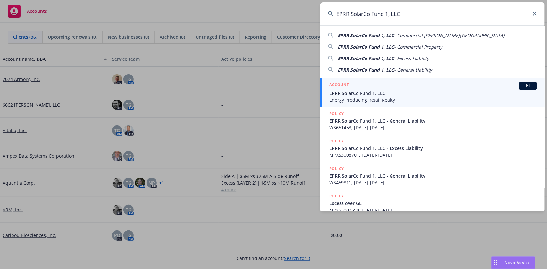
type input "EPRR SolarCo Fund 1, LLC"
click at [522, 86] on span "BI" at bounding box center [527, 86] width 13 height 6
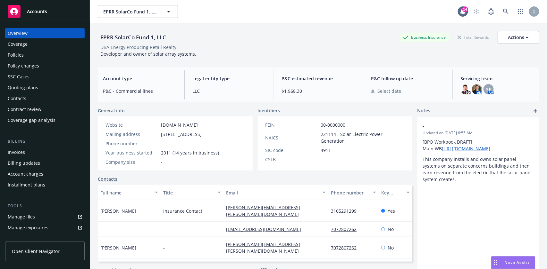
click at [17, 45] on div "Coverage" at bounding box center [18, 44] width 20 height 10
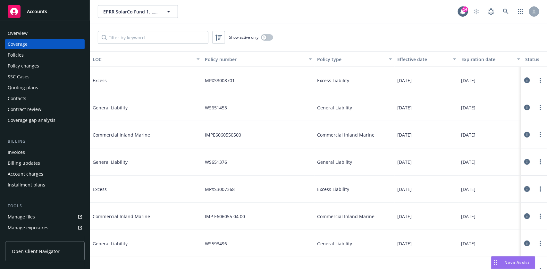
click at [524, 136] on icon at bounding box center [527, 135] width 6 height 6
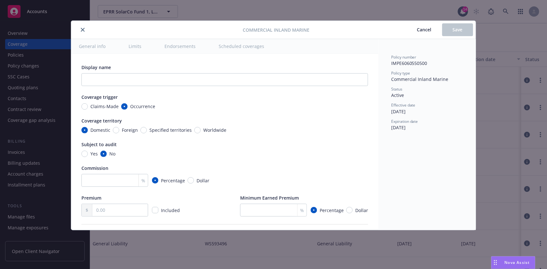
type textarea "x"
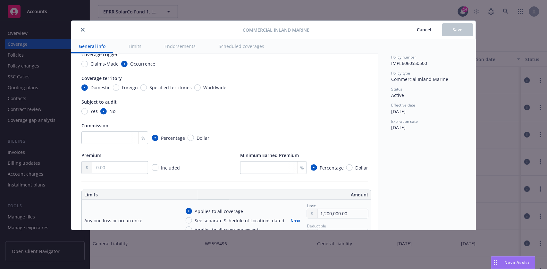
scroll to position [85, 0]
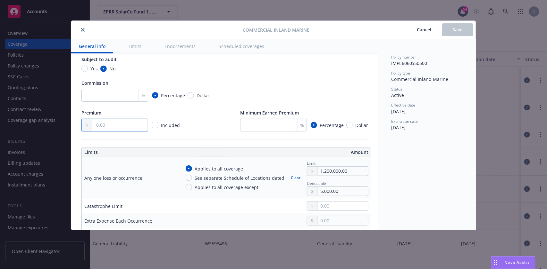
click at [103, 128] on input "text" at bounding box center [119, 125] width 55 height 12
type input "4.00"
type textarea "x"
type input "43.00"
type textarea "x"
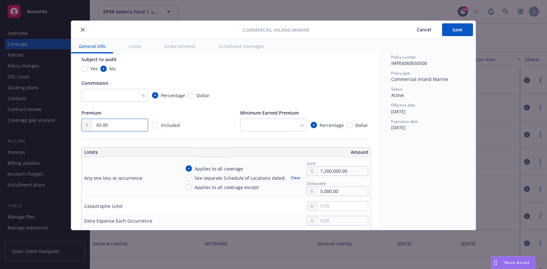
type input "435.00"
type textarea "x"
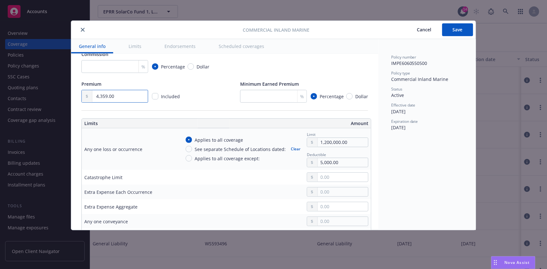
scroll to position [128, 0]
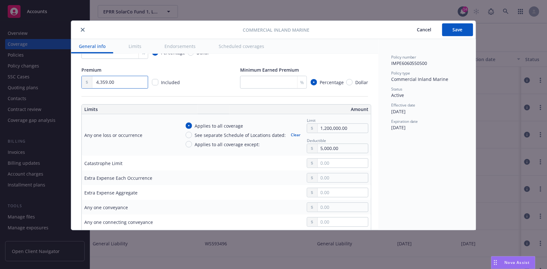
type input "4,359.00"
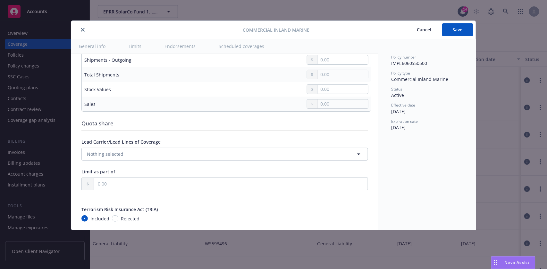
scroll to position [1751, 0]
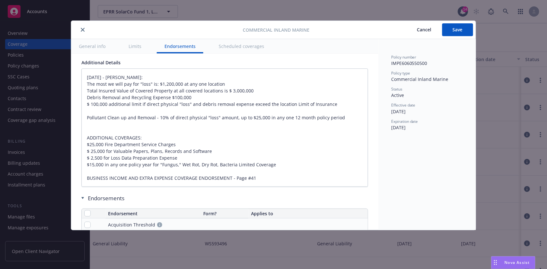
type textarea "x"
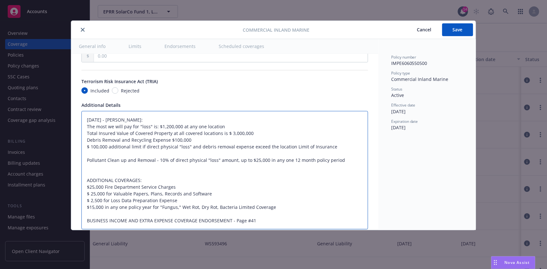
drag, startPoint x: 88, startPoint y: 112, endPoint x: 340, endPoint y: 210, distance: 270.2
click at [342, 218] on textarea "07/29/2025 - Sampath Vankayala: The most we will pay for "loss" is: $1,200,000 …" at bounding box center [224, 170] width 286 height 119
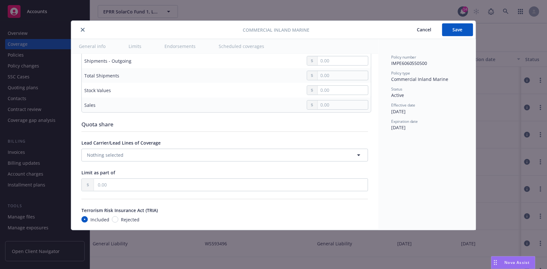
scroll to position [1665, 0]
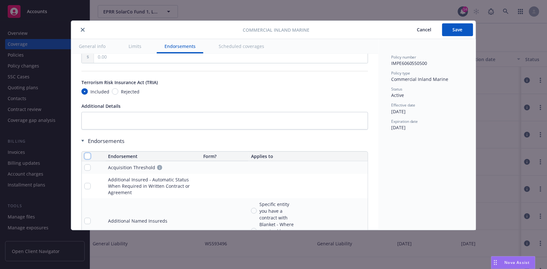
click at [84, 153] on input "checkbox" at bounding box center [87, 156] width 6 height 6
checkbox input "true"
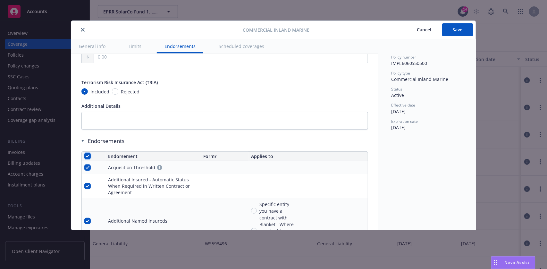
checkbox input "true"
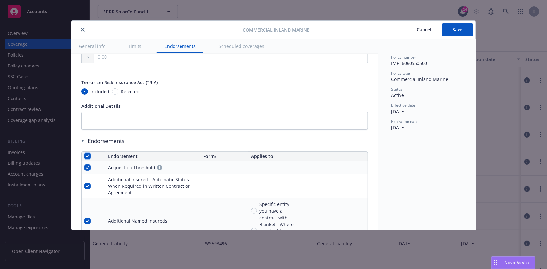
checkbox input "true"
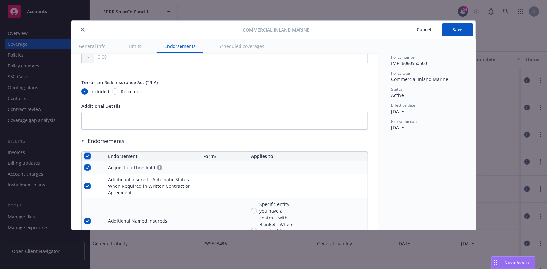
checkbox input "true"
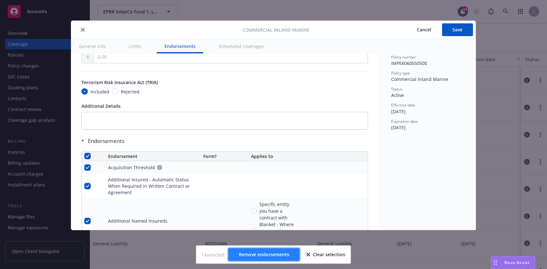
click at [249, 255] on span "Remove endorsements" at bounding box center [264, 255] width 50 height 6
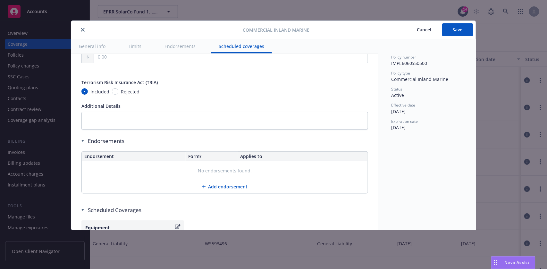
click at [229, 181] on button "Add endorsement" at bounding box center [225, 187] width 286 height 13
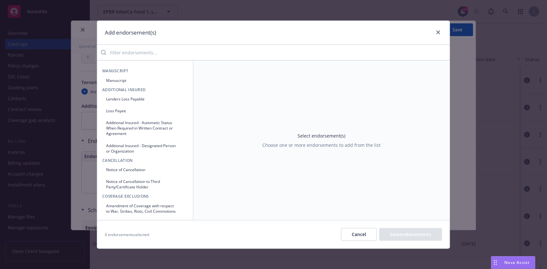
click at [108, 77] on button "Manuscript" at bounding box center [145, 80] width 86 height 11
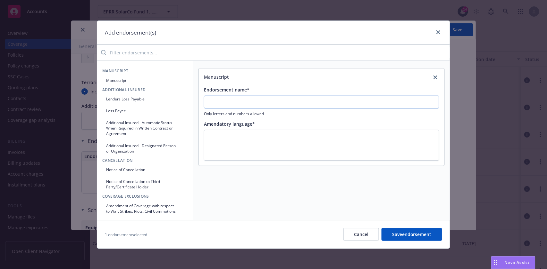
click at [239, 99] on input "Endorsement name*" at bounding box center [321, 102] width 235 height 13
type input "Inland Marine coverage does not have Spec Endorsements"
click at [406, 233] on button "Save endorsement" at bounding box center [411, 234] width 61 height 13
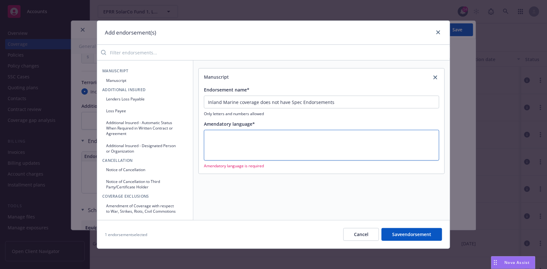
click at [211, 136] on textarea at bounding box center [321, 145] width 235 height 31
type textarea "x"
type textarea "."
type textarea "x"
type textarea ".."
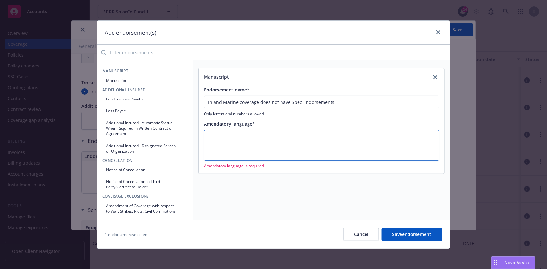
type textarea "x"
type textarea "..."
type textarea "x"
type textarea ".."
type textarea "x"
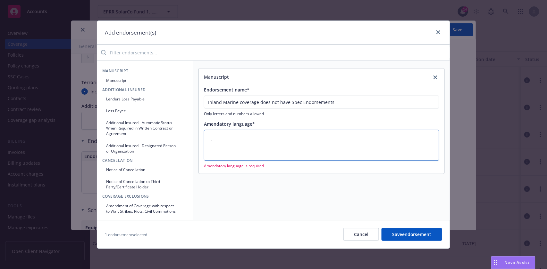
type textarea "."
click at [284, 151] on textarea "." at bounding box center [321, 145] width 235 height 31
type textarea "x"
type textarea ".."
type textarea "x"
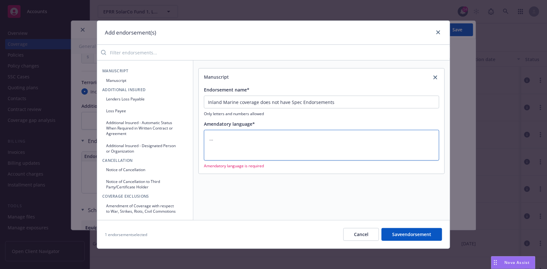
click at [252, 155] on textarea "..." at bounding box center [321, 145] width 235 height 31
click at [306, 151] on textarea "..." at bounding box center [321, 145] width 235 height 31
type textarea "..."
click at [397, 232] on button "Save endorsement" at bounding box center [411, 234] width 61 height 13
type textarea "x"
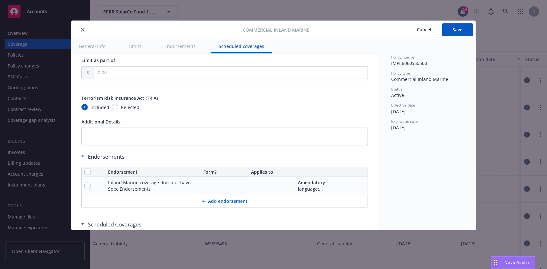
scroll to position [1692, 0]
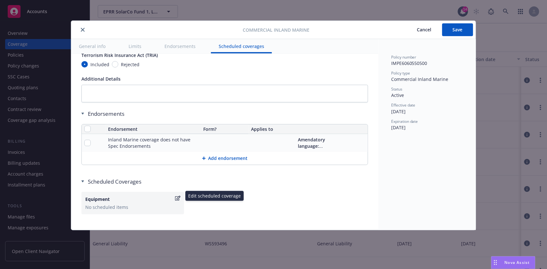
click at [178, 196] on icon "button" at bounding box center [177, 198] width 5 height 5
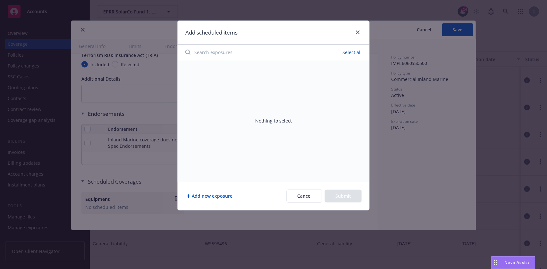
click at [209, 195] on button "Add new exposure" at bounding box center [209, 196] width 48 height 13
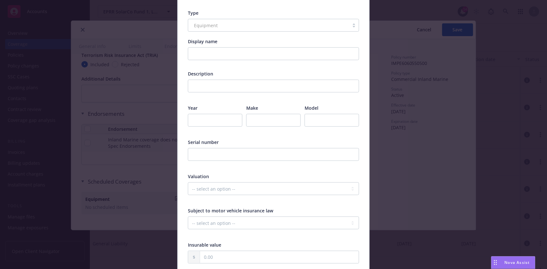
scroll to position [0, 0]
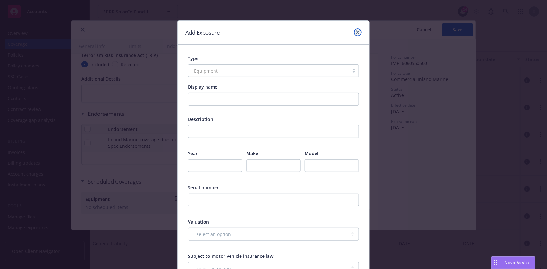
click at [356, 32] on icon "close" at bounding box center [358, 32] width 4 height 4
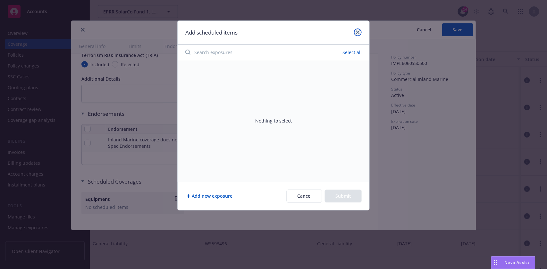
click at [357, 30] on link "close" at bounding box center [358, 33] width 8 height 8
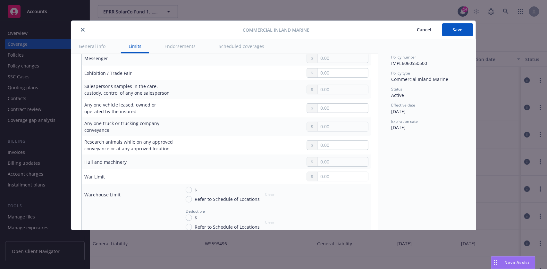
scroll to position [598, 0]
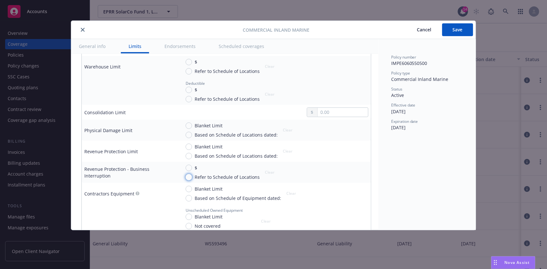
click at [189, 174] on input "Refer to Schedule of Locations" at bounding box center [188, 177] width 6 height 6
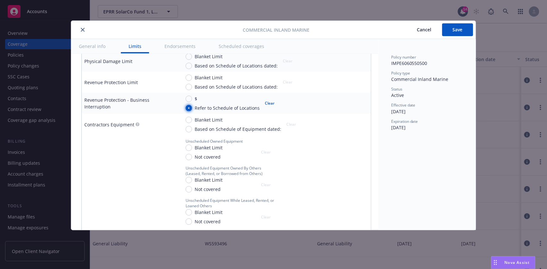
scroll to position [624, 0]
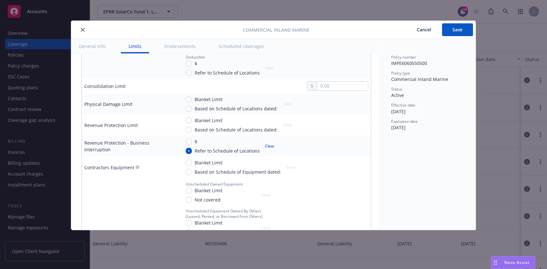
click at [269, 142] on button "Clear" at bounding box center [269, 146] width 17 height 9
radio input "false"
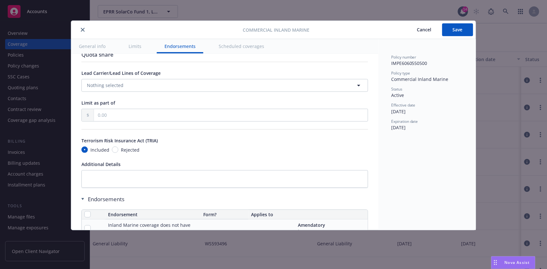
scroll to position [1692, 0]
